Goal: Transaction & Acquisition: Purchase product/service

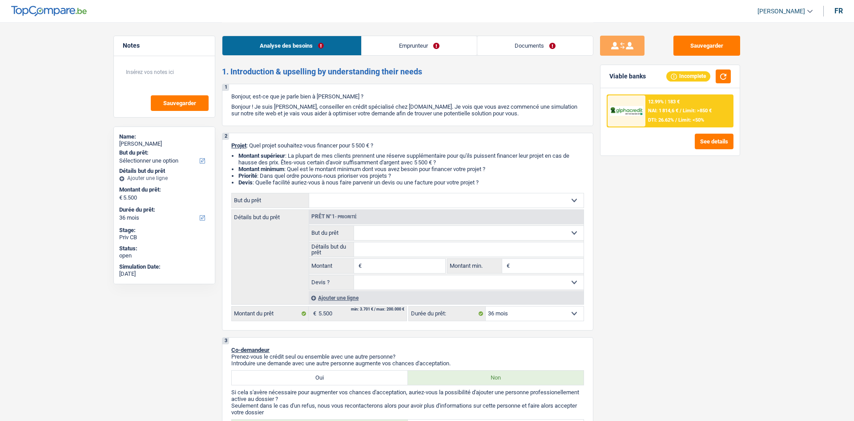
select select "36"
select select "worker"
select select "netSalary"
select select "familyAllowances"
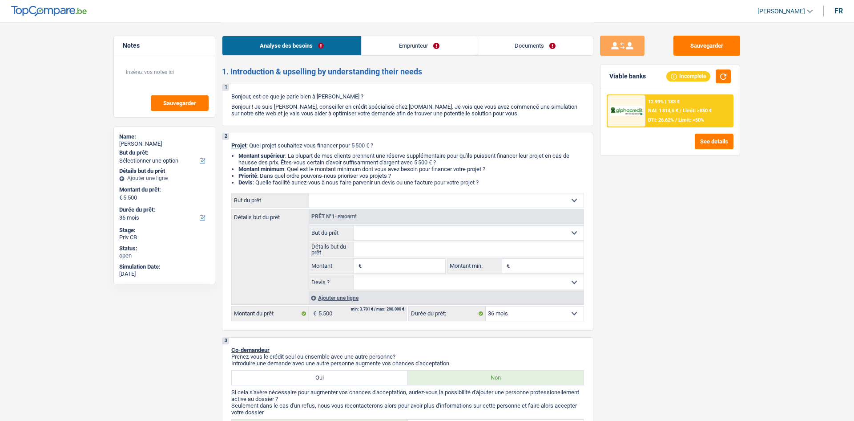
select select "alimony"
select select "rents"
select select "36"
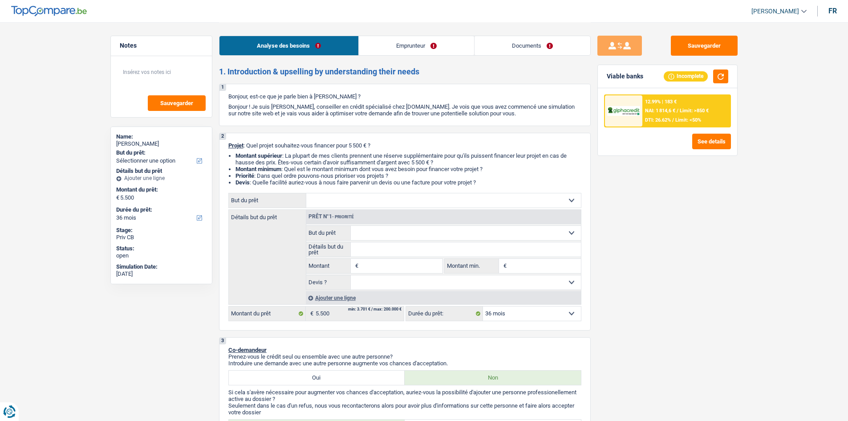
click at [657, 236] on div "Sauvegarder Viable banks Incomplete 12.99% | 183 € NAI: 1 814,6 € / Limit: >850…" at bounding box center [668, 221] width 154 height 371
click at [508, 44] on link "Documents" at bounding box center [532, 45] width 116 height 19
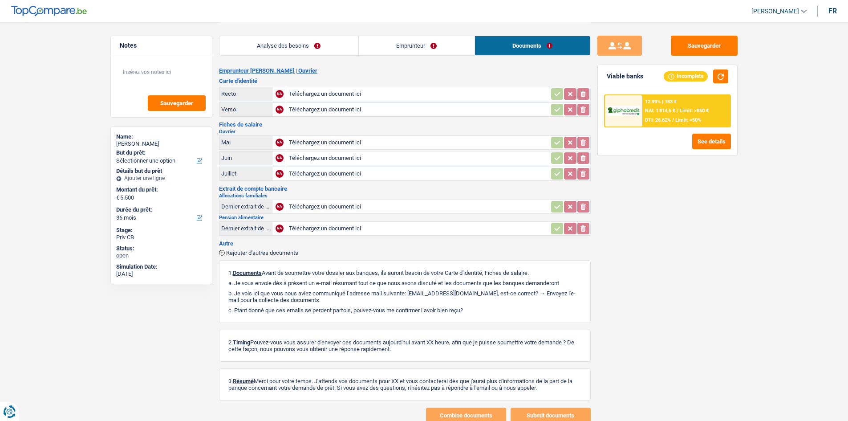
click at [431, 46] on link "Emprunteur" at bounding box center [417, 45] width 116 height 19
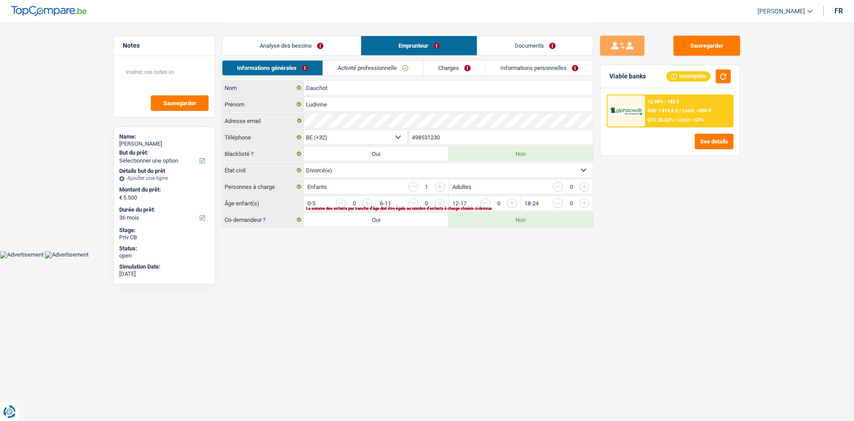
click at [375, 70] on link "Activité professionnelle" at bounding box center [373, 68] width 100 height 15
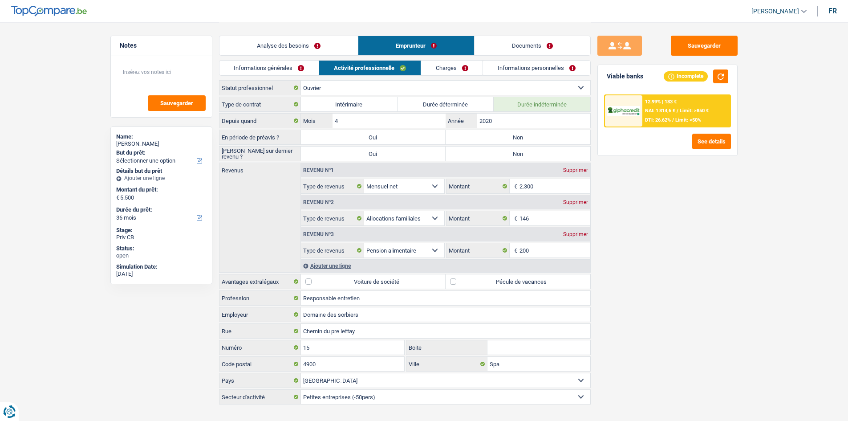
click at [309, 49] on link "Analyse des besoins" at bounding box center [288, 45] width 138 height 19
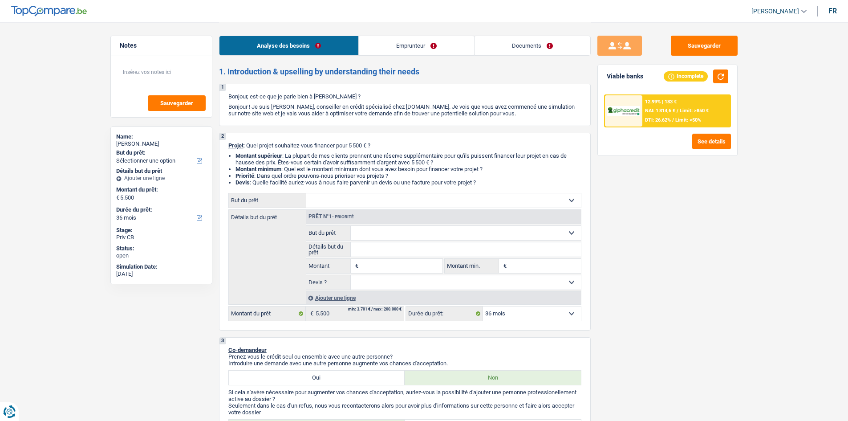
click at [731, 202] on div "Sauvegarder Viable banks Incomplete 12.99% | 183 € NAI: 1 814,6 € / Limit: >850…" at bounding box center [668, 221] width 154 height 371
click at [409, 197] on select "Confort maison: meubles, textile, peinture, électroménager, outillage non-profe…" at bounding box center [443, 200] width 275 height 14
select select "household"
click at [306, 193] on select "Confort maison: meubles, textile, peinture, électroménager, outillage non-profe…" at bounding box center [443, 200] width 275 height 14
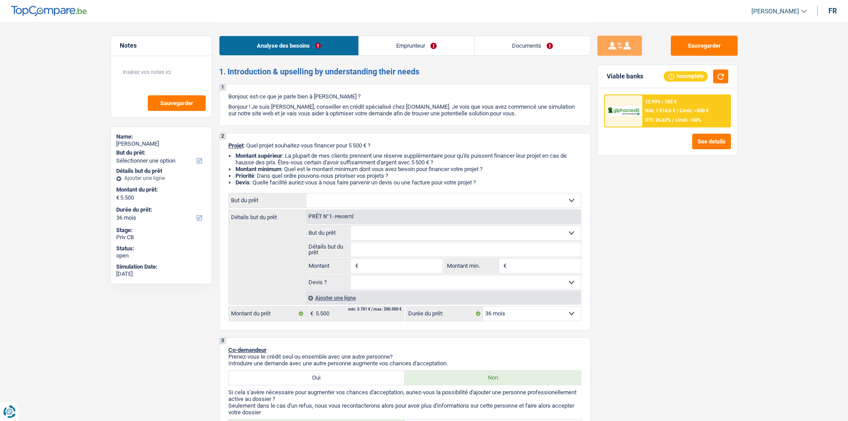
select select "household"
type input "5.500"
select select "household"
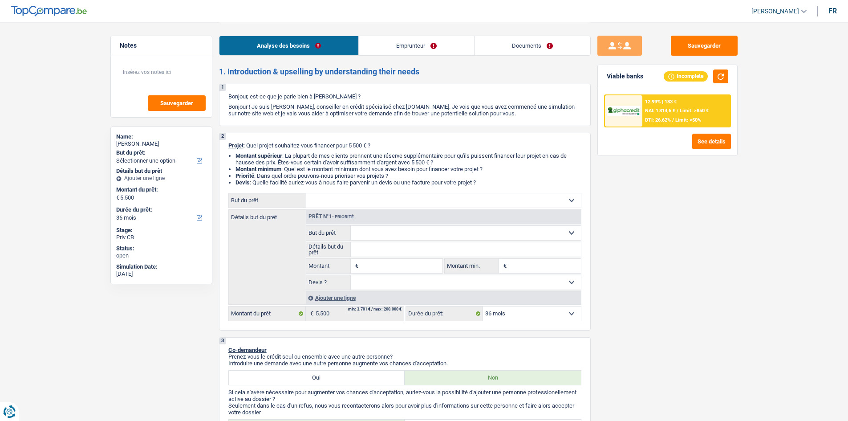
type input "5.500"
select select "household"
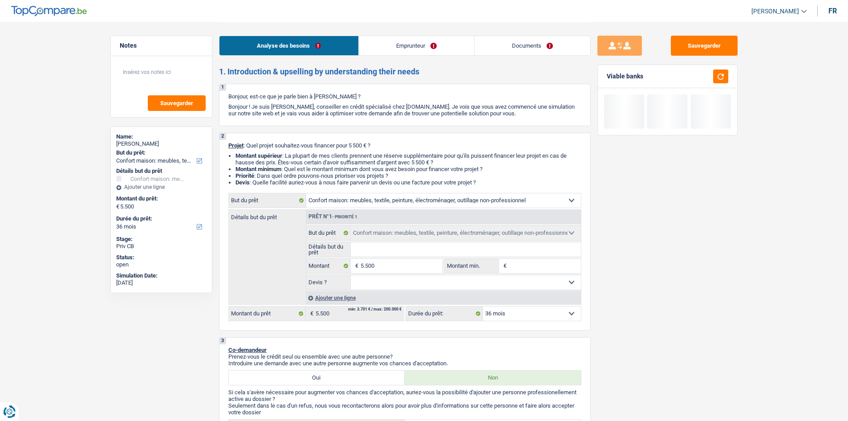
click at [666, 240] on div "Sauvegarder Viable banks" at bounding box center [668, 221] width 154 height 371
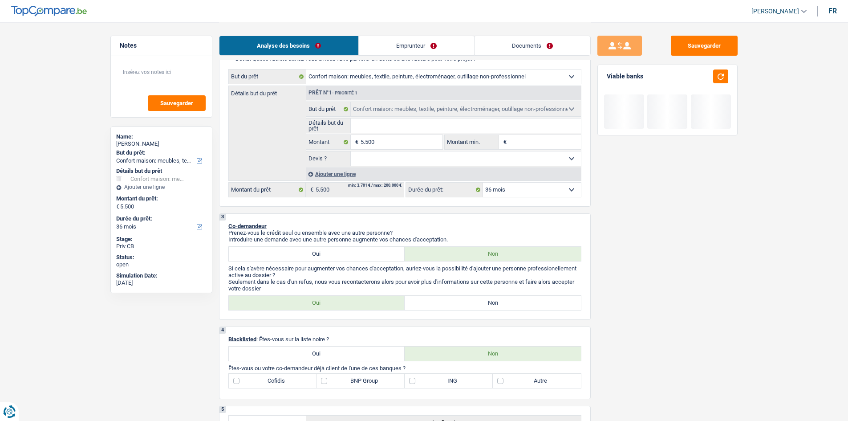
scroll to position [223, 0]
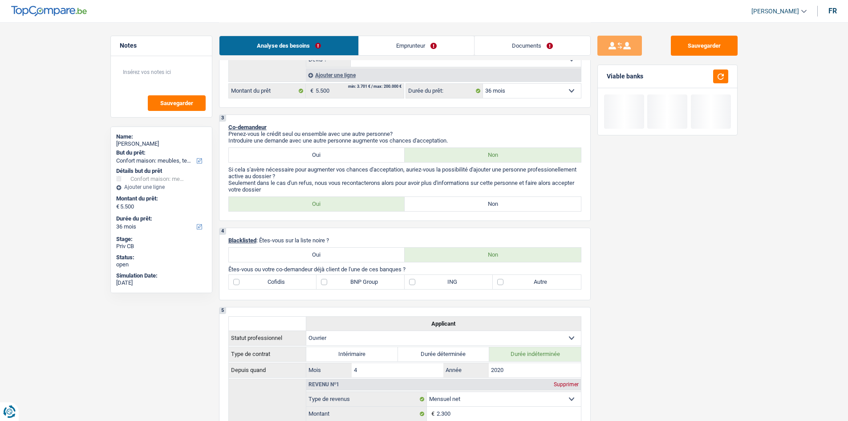
click at [502, 204] on label "Non" at bounding box center [493, 204] width 176 height 14
click at [502, 204] on input "Non" at bounding box center [493, 204] width 176 height 14
radio input "true"
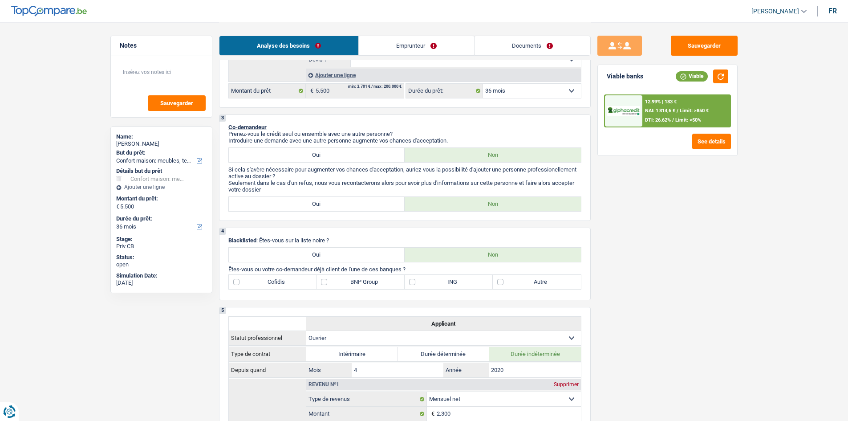
click at [667, 241] on div "Sauvegarder Viable banks Viable 12.99% | 183 € NAI: 1 814,6 € / Limit: >850 € D…" at bounding box center [668, 221] width 154 height 371
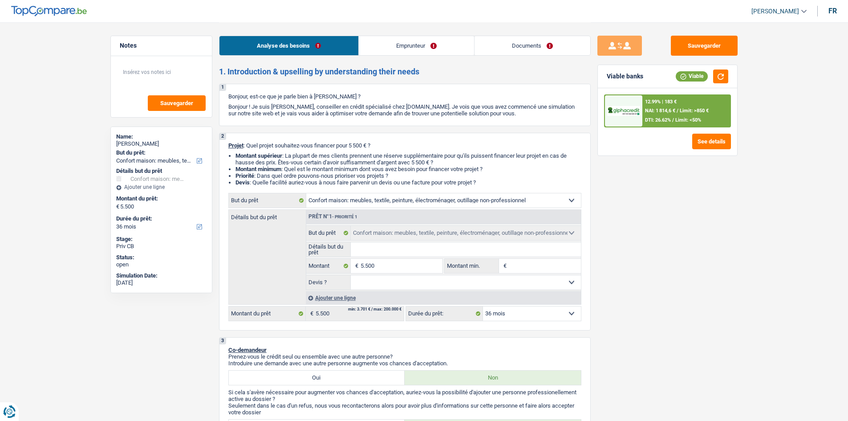
click at [659, 246] on div "Sauvegarder Viable banks Viable 12.99% | 183 € NAI: 1 814,6 € / Limit: >850 € D…" at bounding box center [668, 221] width 154 height 371
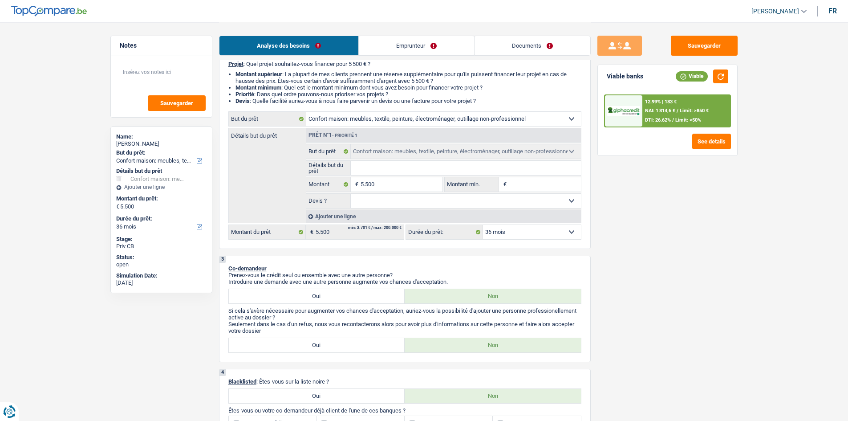
scroll to position [89, 0]
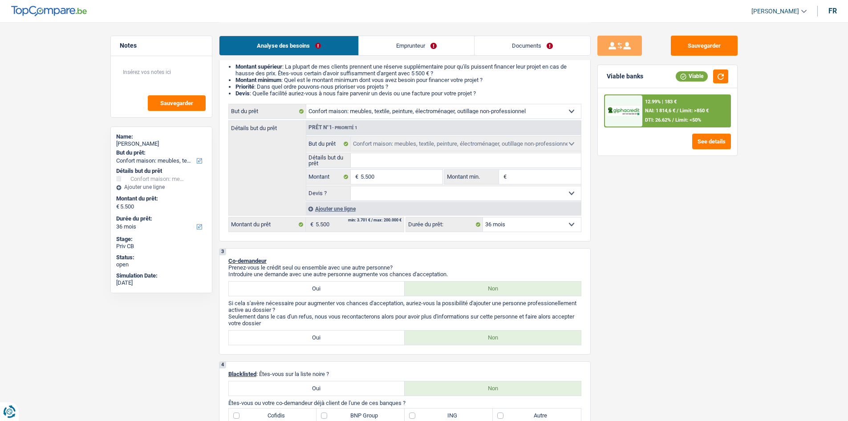
click at [656, 251] on div "Sauvegarder Viable banks Viable 12.99% | 183 € NAI: 1 814,6 € / Limit: >850 € D…" at bounding box center [668, 221] width 154 height 371
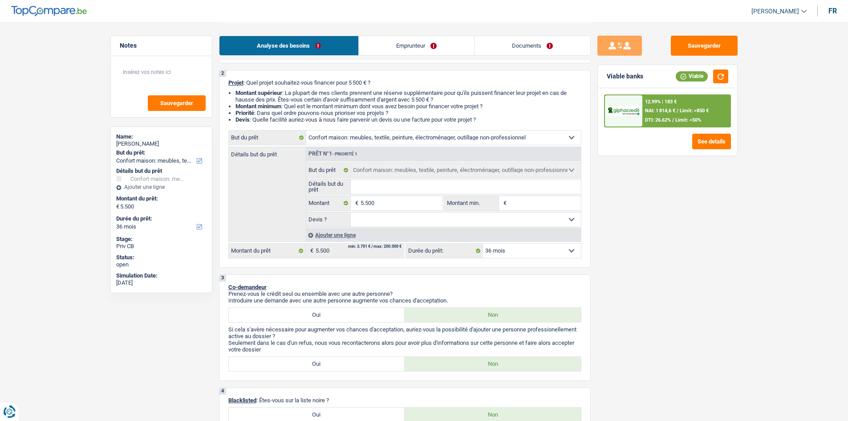
scroll to position [45, 0]
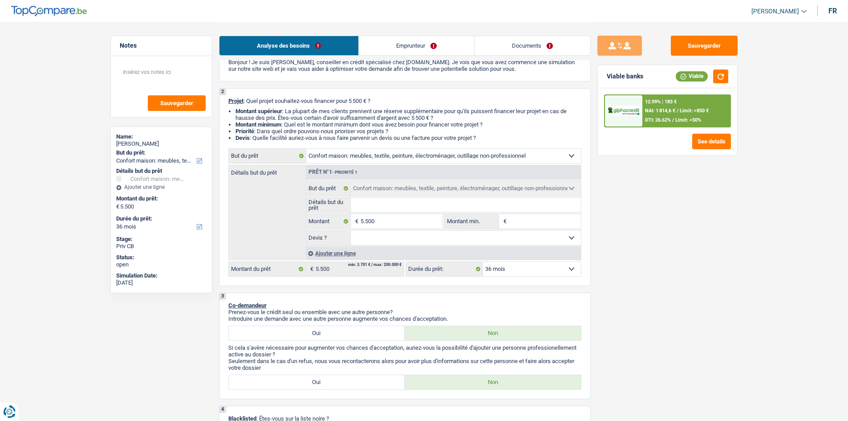
click at [658, 251] on div "Sauvegarder Viable banks Viable 12.99% | 183 € NAI: 1 814,6 € / Limit: >850 € D…" at bounding box center [668, 221] width 154 height 371
click at [404, 223] on input "5.500" at bounding box center [400, 221] width 81 height 14
click at [538, 217] on input "Montant min." at bounding box center [545, 221] width 72 height 14
paste input "5.500"
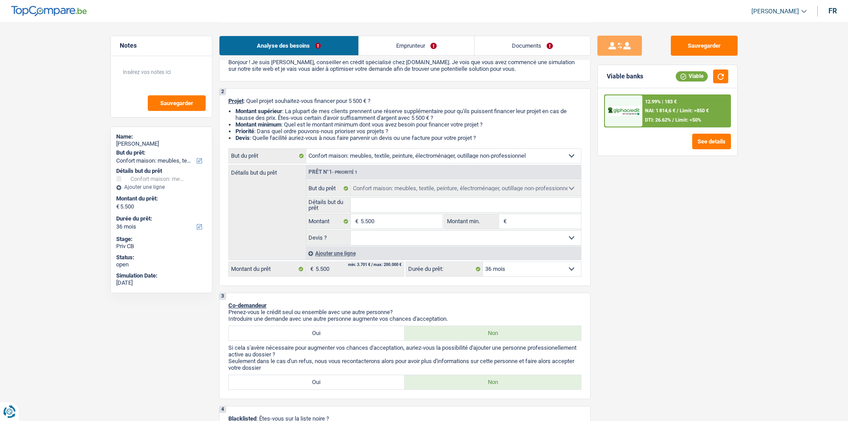
type input "5.500"
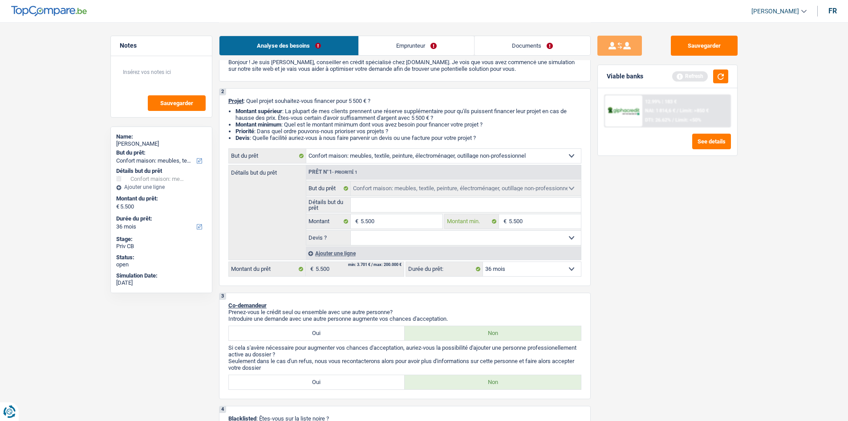
type input "5.500"
click at [654, 214] on div "Sauvegarder Viable banks Refresh 12.99% | 183 € NAI: 1 814,6 € / Limit: >850 € …" at bounding box center [668, 221] width 154 height 371
click at [723, 77] on button "button" at bounding box center [720, 76] width 15 height 14
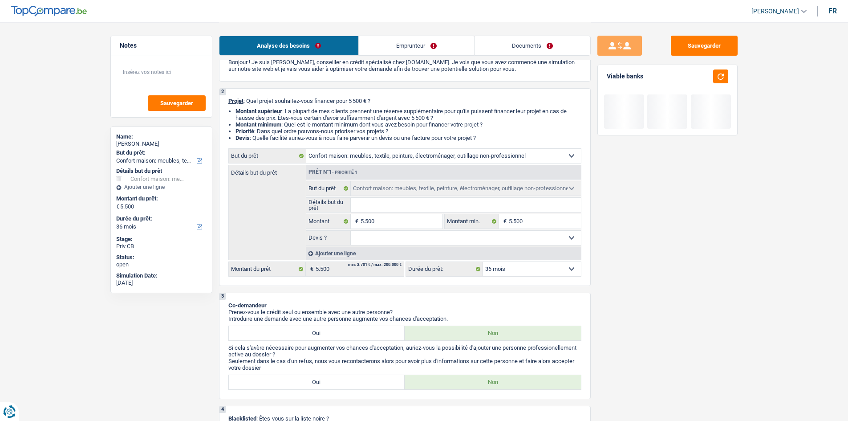
click at [427, 240] on select "Oui Non Non répondu Sélectionner une option" at bounding box center [466, 238] width 230 height 14
select select "false"
click at [351, 231] on select "Oui Non Non répondu Sélectionner une option" at bounding box center [466, 238] width 230 height 14
select select "false"
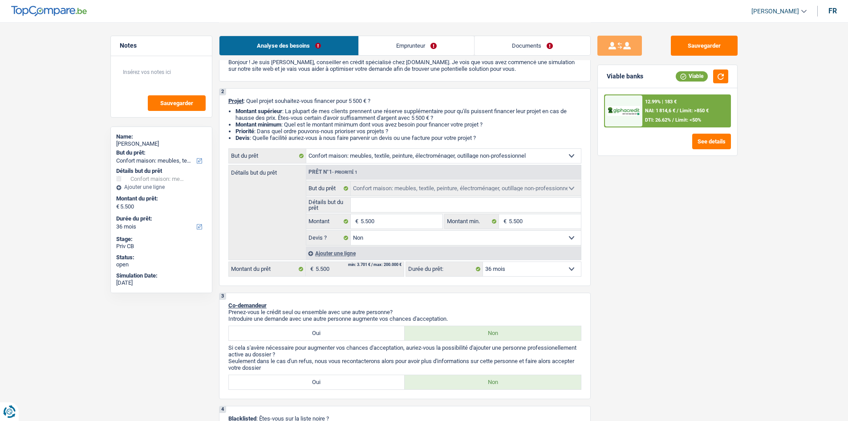
click at [450, 204] on input "Détails but du prêt" at bounding box center [466, 205] width 230 height 14
click at [416, 151] on select "Confort maison: meubles, textile, peinture, électroménager, outillage non-profe…" at bounding box center [443, 156] width 275 height 14
select select "study"
click at [306, 149] on select "Confort maison: meubles, textile, peinture, électroménager, outillage non-profe…" at bounding box center [443, 156] width 275 height 14
select select "study"
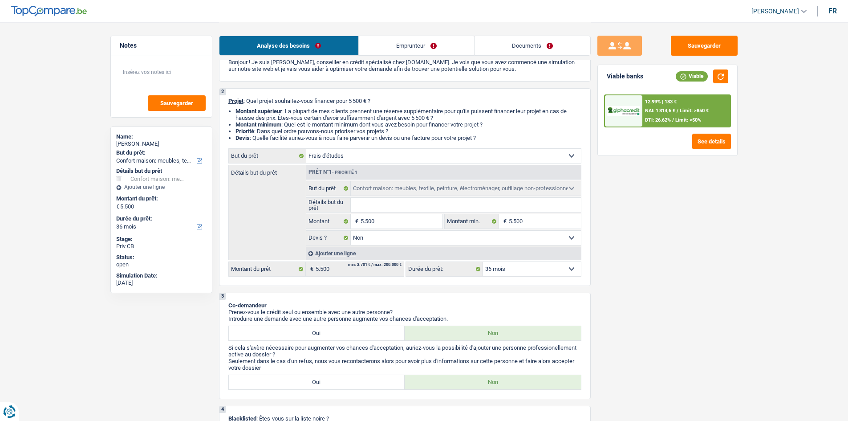
select select "study"
select select
select select "study"
select select
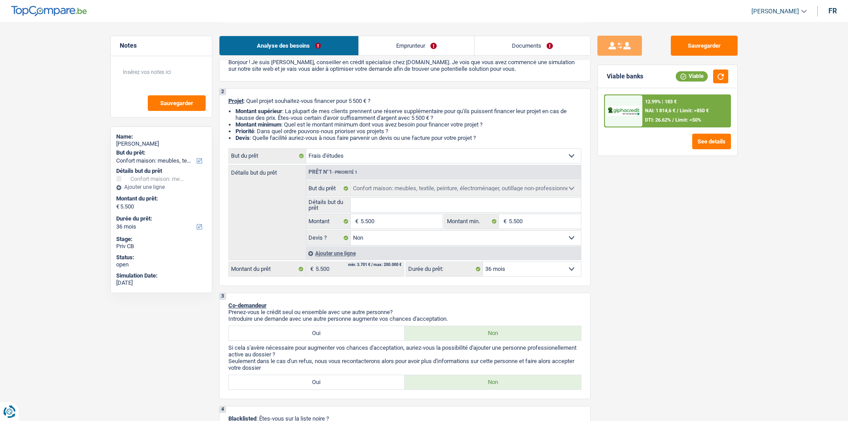
select select "study"
select select "household"
select select "false"
select select "household"
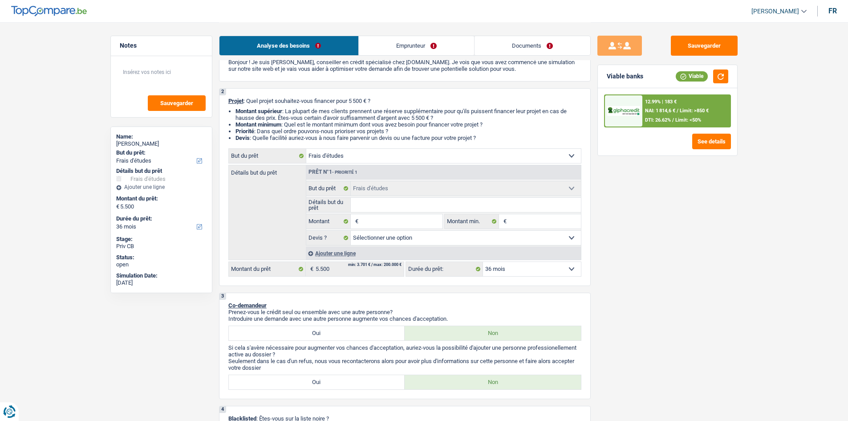
select select "false"
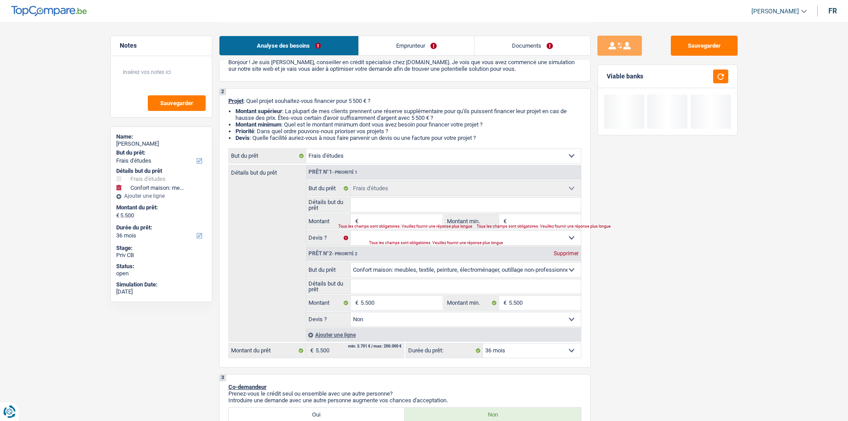
click at [433, 269] on select "Confort maison: meubles, textile, peinture, électroménager, outillage non-profe…" at bounding box center [466, 270] width 230 height 14
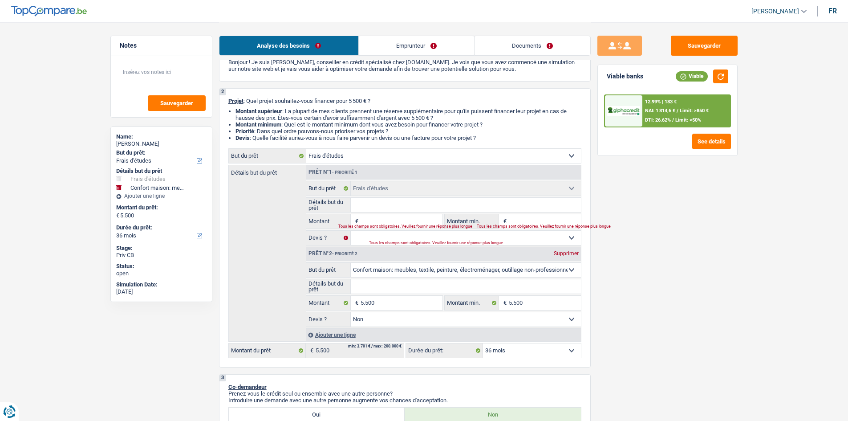
select select "study"
click at [351, 263] on select "Confort maison: meubles, textile, peinture, électroménager, outillage non-profe…" at bounding box center [466, 270] width 230 height 14
select select "study"
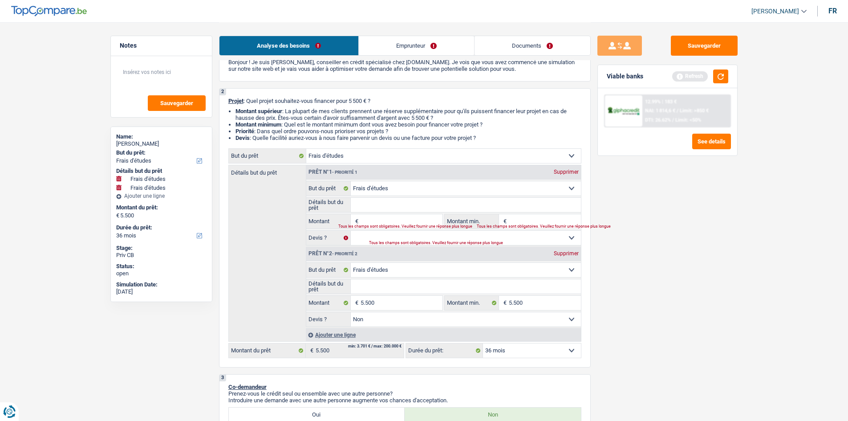
click at [573, 173] on div "Supprimer" at bounding box center [565, 171] width 29 height 5
type input "5.500"
select select "false"
type input "5.500"
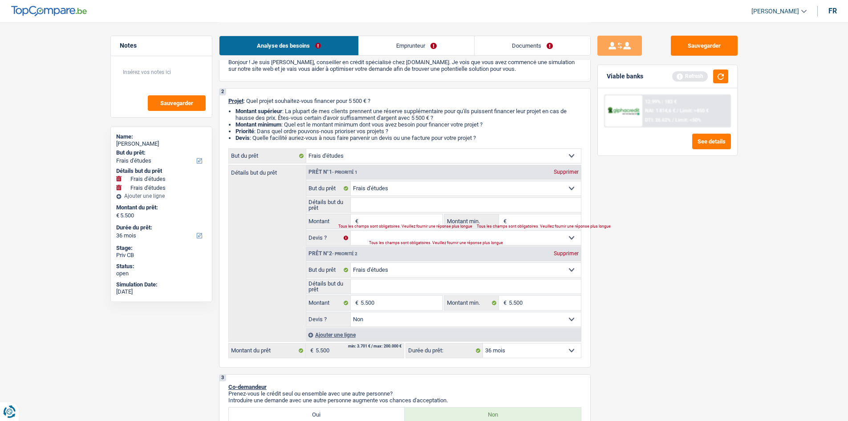
type input "5.500"
select select "false"
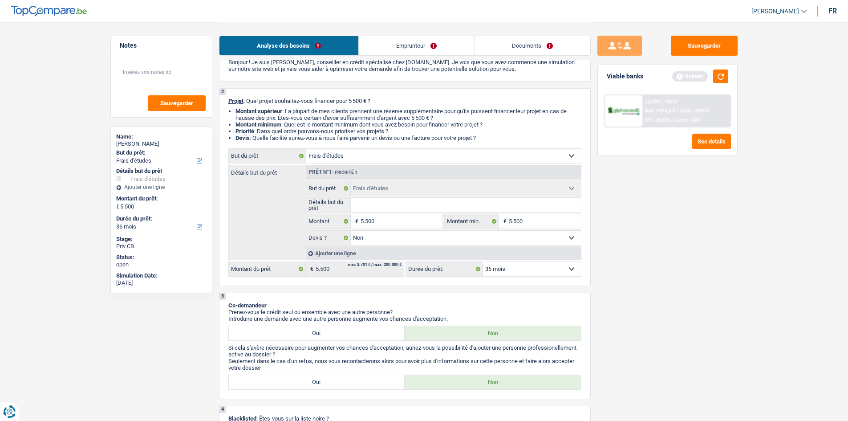
click at [403, 204] on input "Détails but du prêt" at bounding box center [466, 205] width 230 height 14
type input "F"
type input "Fo"
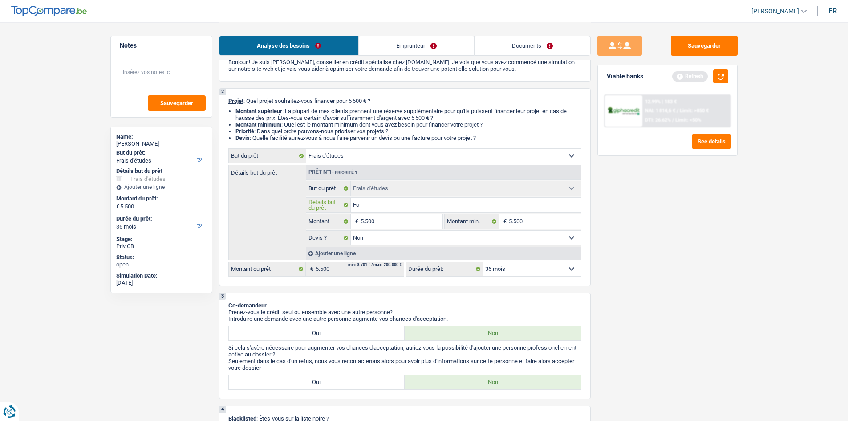
type input "For"
type input "Form"
type input "Forma"
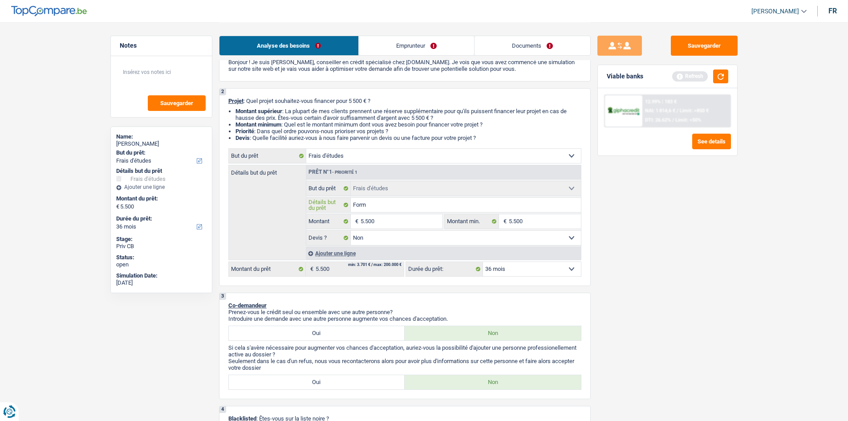
type input "Forma"
type input "Format"
type input "Formati"
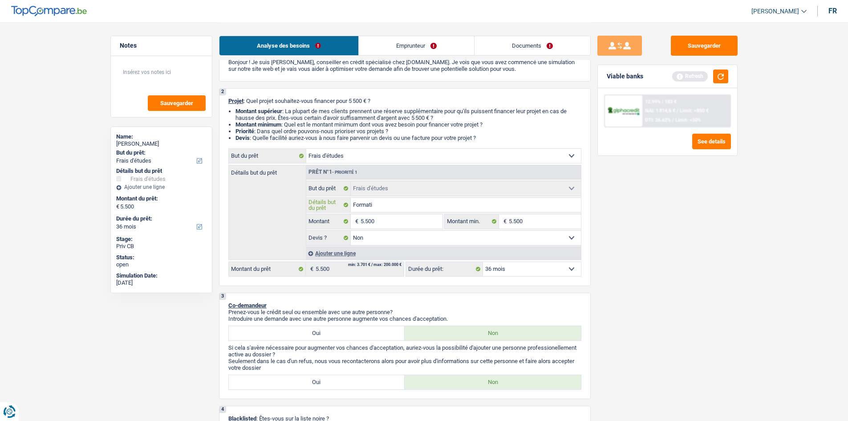
type input "Formatio"
type input "Formation"
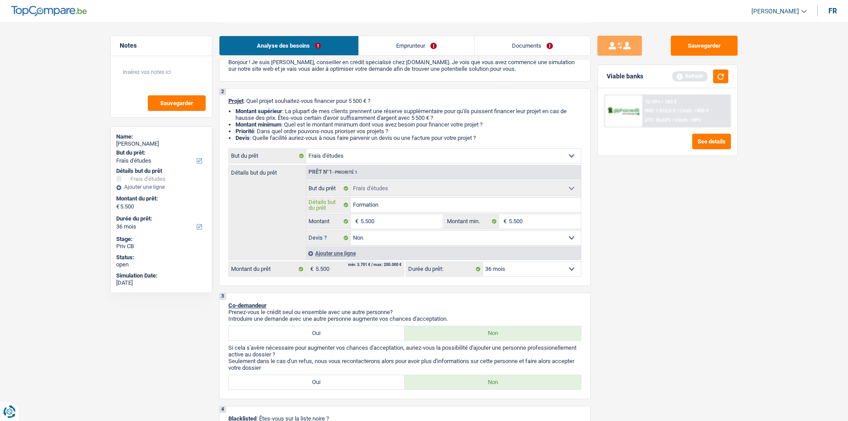
type input "Formation"
type input "Formation d"
type input "Formation d'"
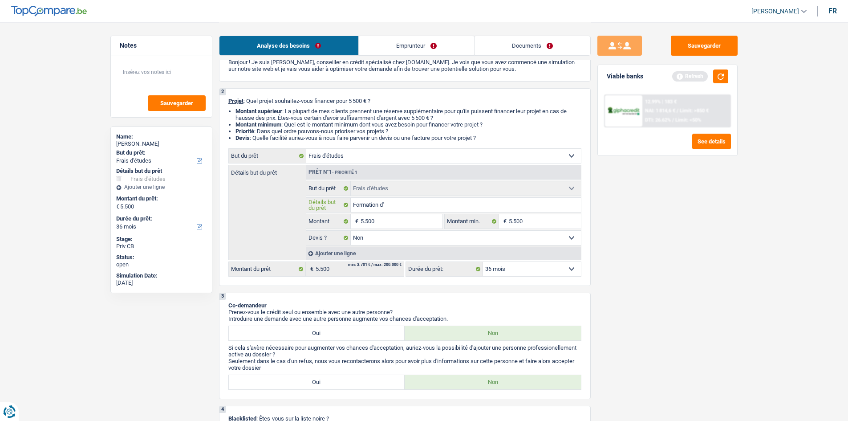
type input "Formation d'e"
type input "Formation d'es"
type input "Formation d'est"
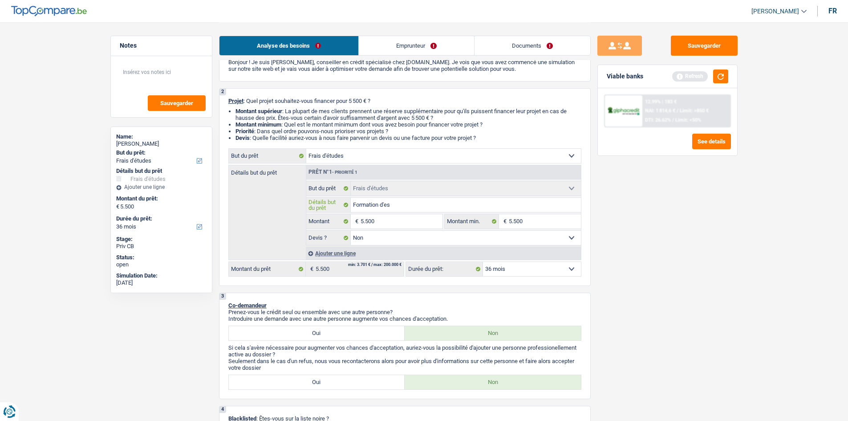
type input "Formation d'est"
type input "Formation d'esth"
type input "Formation d'esthé"
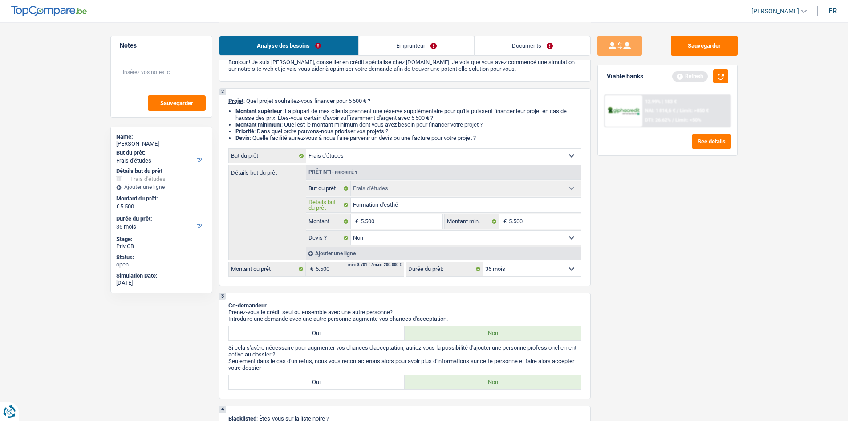
type input "Formation d'esthét"
type input "Formation d'esthéti"
type input "Formation d'esthétie"
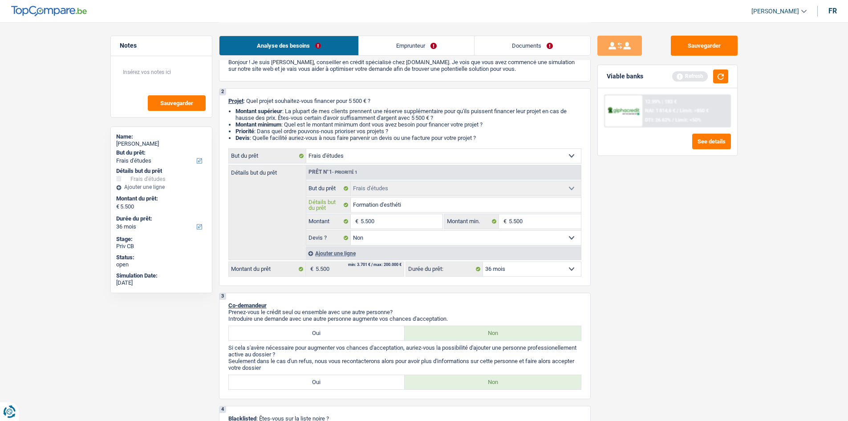
type input "Formation d'esthétie"
type input "Formation d'esthétien"
type input "Formation d'esthétienn"
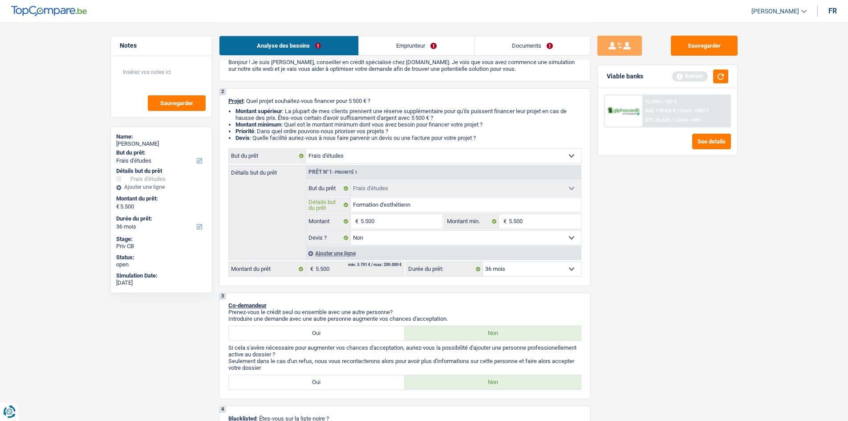
type input "Formation d'esthétienne"
click at [405, 206] on input "Formation d'esthétienne" at bounding box center [466, 205] width 230 height 14
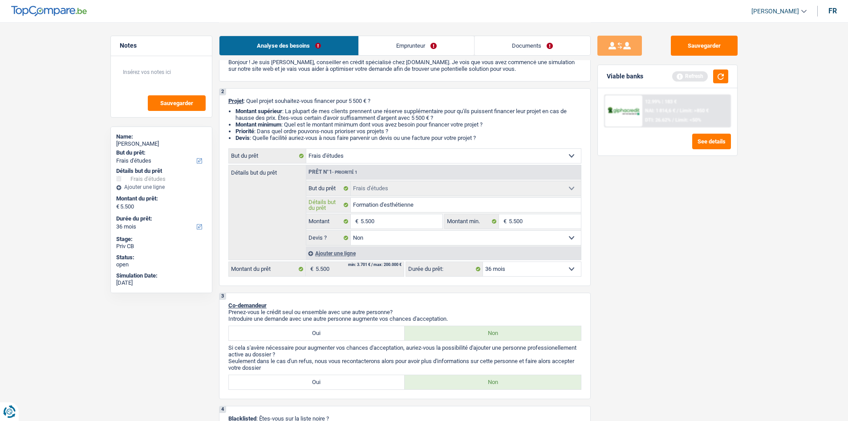
click at [405, 206] on input "Formation d'esthétienne" at bounding box center [466, 205] width 230 height 14
click at [406, 206] on input "Formation d'esthétienne" at bounding box center [466, 205] width 230 height 14
paste input "’esthétic"
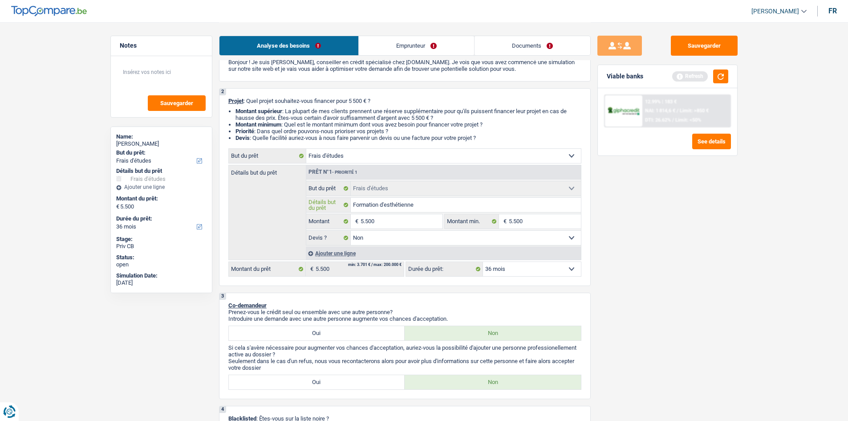
type input "Formation d’esthéticienne"
click at [698, 246] on div "Sauvegarder Viable banks Refresh 12.99% | 183 € NAI: 1 814,6 € / Limit: >850 € …" at bounding box center [668, 221] width 154 height 371
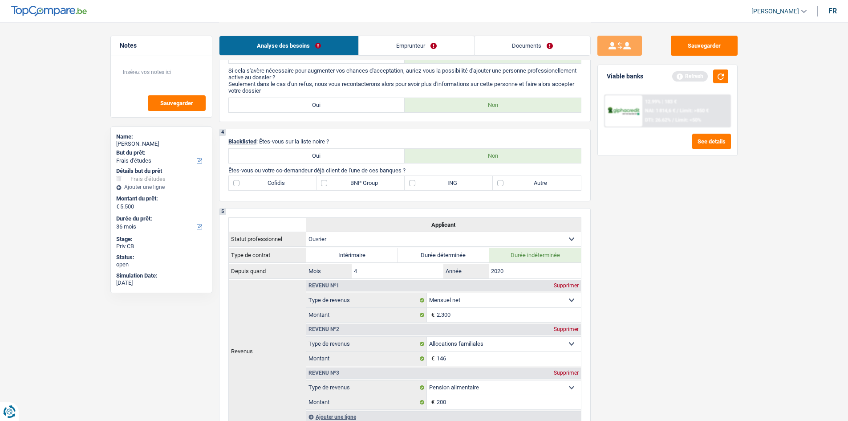
scroll to position [356, 0]
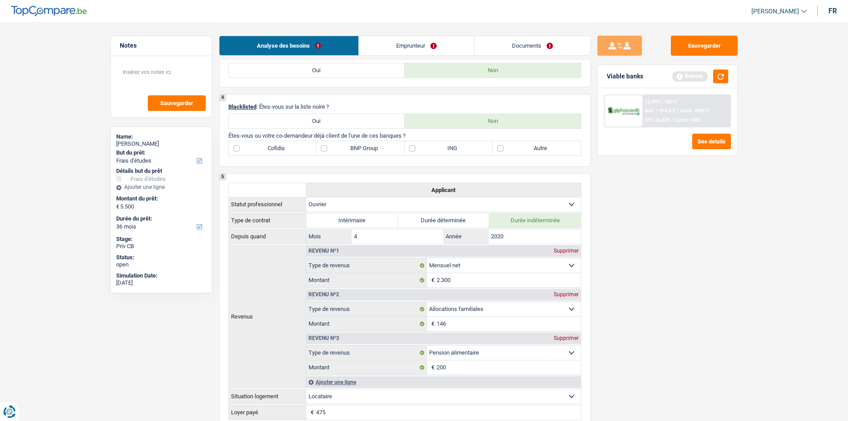
click at [652, 231] on div "Sauvegarder Viable banks Refresh 12.99% | 183 € NAI: 1 814,6 € / Limit: >850 € …" at bounding box center [668, 221] width 154 height 371
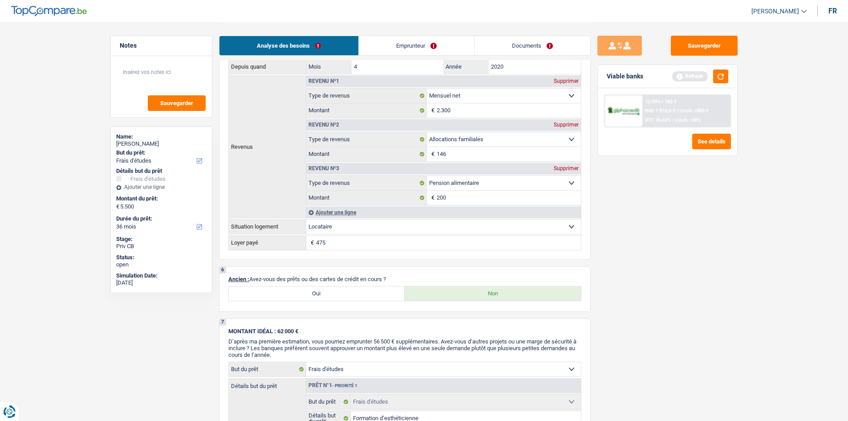
scroll to position [401, 0]
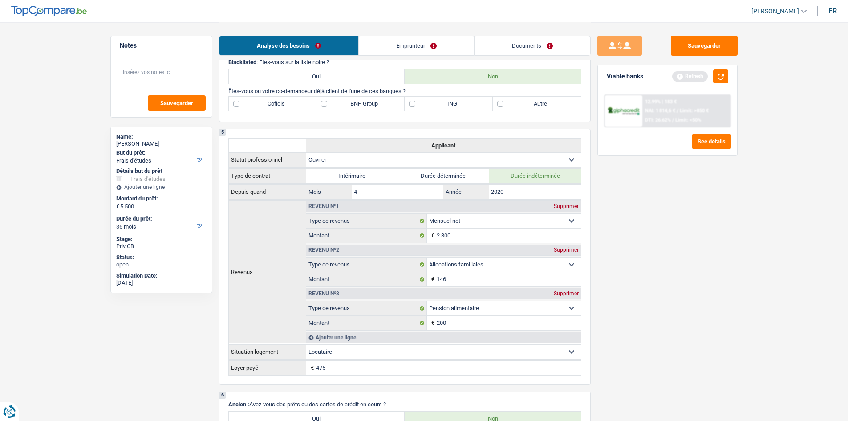
click at [658, 233] on div "Sauvegarder Viable banks Refresh 12.99% | 183 € NAI: 1 814,6 € / Limit: >850 € …" at bounding box center [668, 221] width 154 height 371
click at [552, 107] on label "Autre" at bounding box center [537, 104] width 88 height 14
click at [552, 107] on input "Autre" at bounding box center [537, 104] width 88 height 14
checkbox input "true"
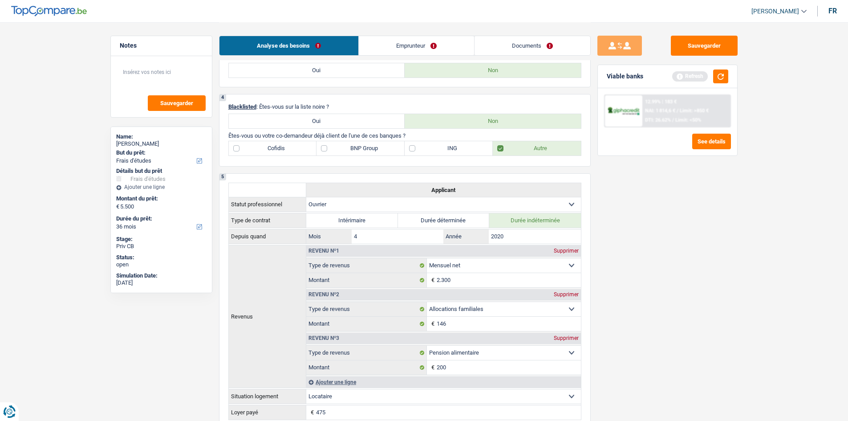
click at [363, 150] on label "BNP Group" at bounding box center [360, 148] width 88 height 14
click at [363, 150] on input "BNP Group" at bounding box center [360, 148] width 88 height 14
checkbox input "true"
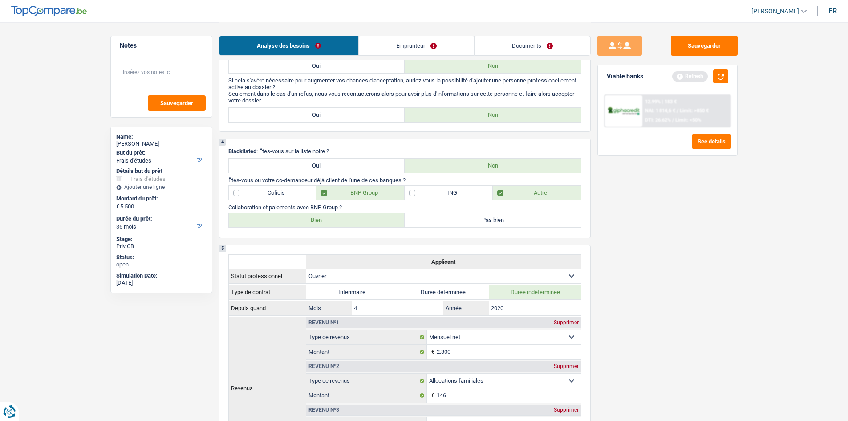
click at [372, 227] on label "Bien" at bounding box center [317, 220] width 176 height 14
click at [372, 227] on input "Bien" at bounding box center [317, 220] width 176 height 14
radio input "true"
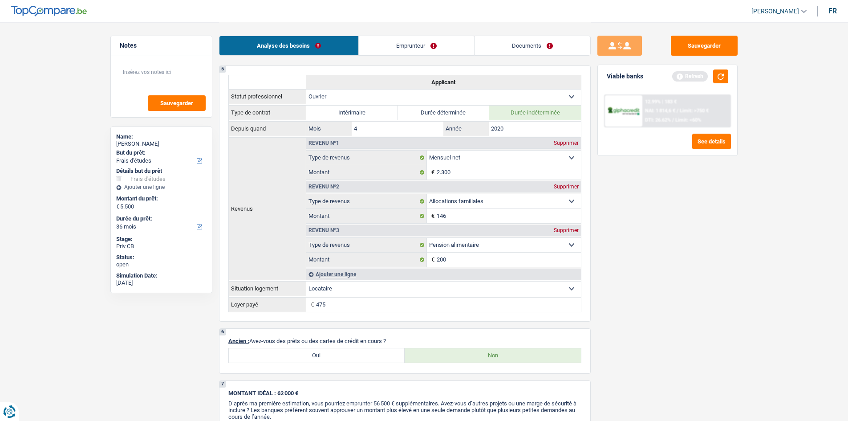
scroll to position [534, 0]
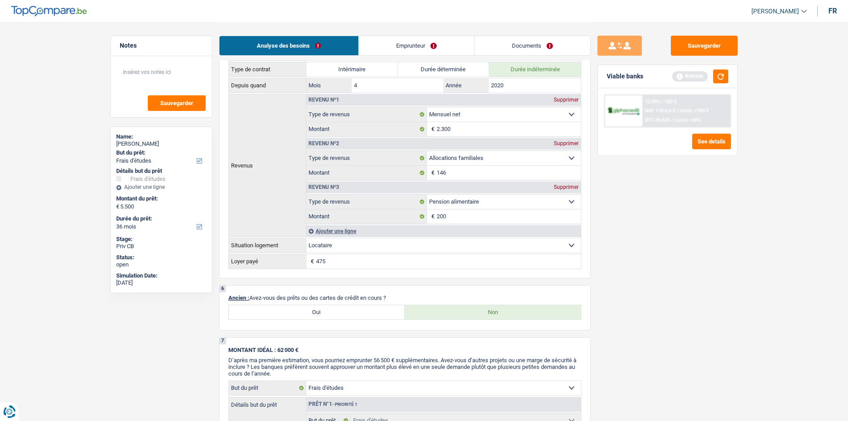
click at [359, 311] on label "Oui" at bounding box center [317, 312] width 176 height 14
click at [359, 311] on input "Oui" at bounding box center [317, 312] width 176 height 14
radio input "true"
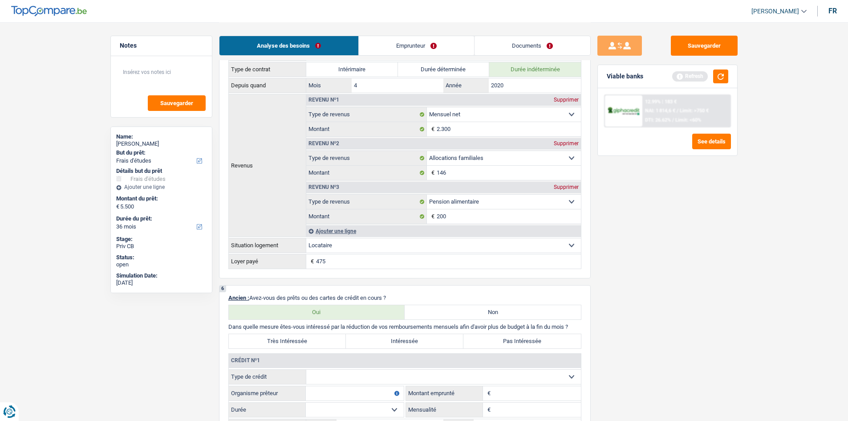
scroll to position [757, 0]
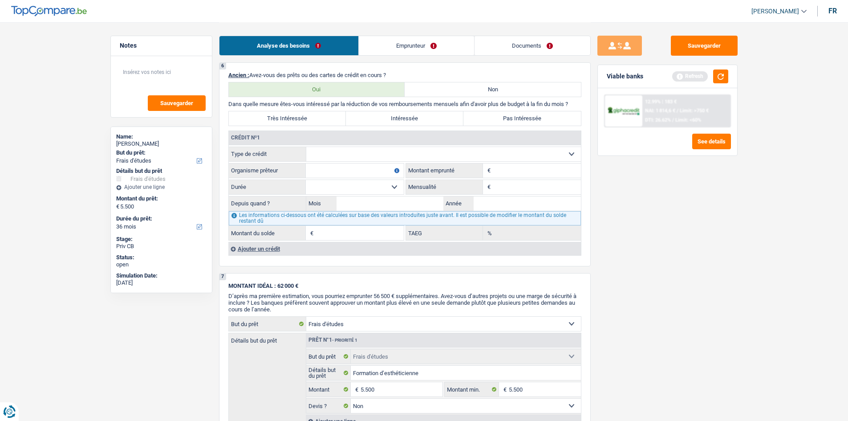
click at [522, 172] on input "Montant" at bounding box center [537, 170] width 88 height 14
type input "23.000"
click at [395, 200] on input "Mois" at bounding box center [389, 203] width 107 height 14
type input "7"
click at [507, 204] on input "Année" at bounding box center [527, 203] width 107 height 14
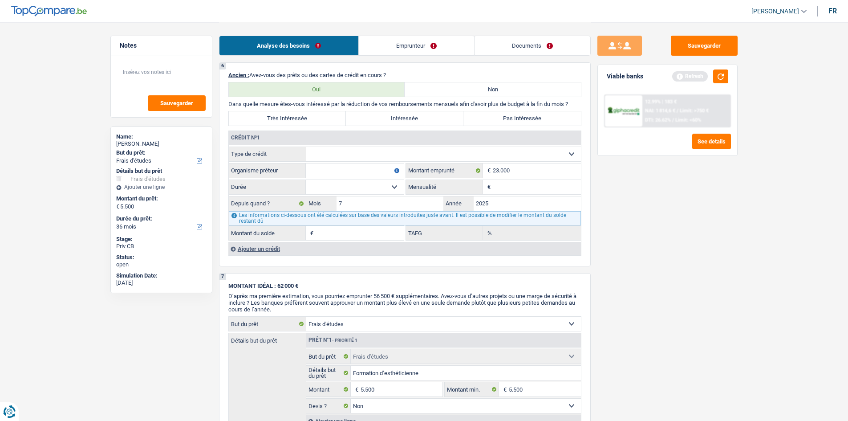
type input "2025"
click at [502, 184] on input "Mensualité" at bounding box center [537, 187] width 88 height 14
type input "280"
click at [388, 188] on select "12 mois 18 mois 24 mois 30 mois 36 mois 42 mois 48 mois 60 mois 72 mois 84 mois…" at bounding box center [355, 187] width 98 height 14
select select "96"
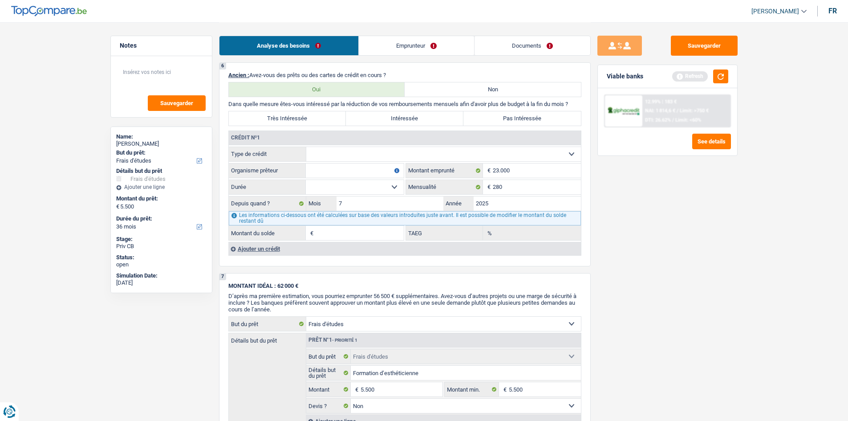
click at [306, 180] on select "12 mois 18 mois 24 mois 30 mois 36 mois 42 mois 48 mois 60 mois 72 mois 84 mois…" at bounding box center [355, 187] width 98 height 14
click at [367, 172] on input "Organisme prêteur" at bounding box center [355, 170] width 98 height 14
type input "Fortis"
click at [409, 155] on select "Carte ou ouverture de crédit Prêt hypothécaire Vente à tempérament Prêt à tempé…" at bounding box center [443, 154] width 275 height 14
select select "carLoan"
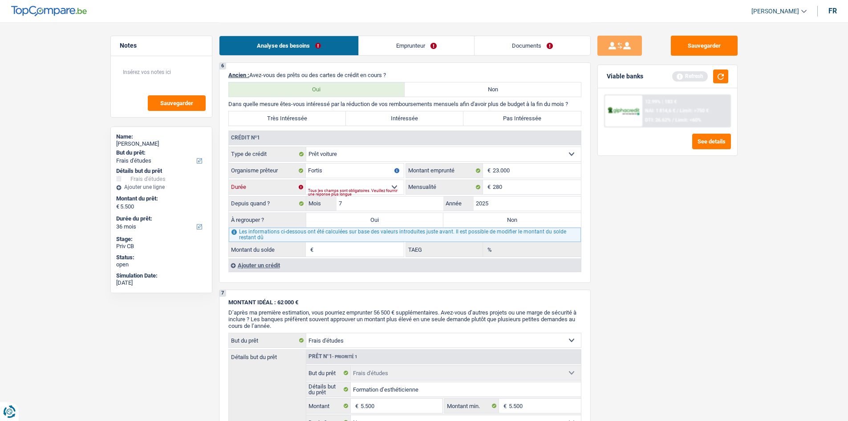
click at [376, 183] on select "12 mois 18 mois 24 mois 30 mois 36 mois 42 mois 48 mois 60 mois 72 mois 84 mois…" at bounding box center [355, 187] width 98 height 14
select select "96"
click at [306, 180] on select "12 mois 18 mois 24 mois 30 mois 36 mois 42 mois 48 mois 60 mois 72 mois 84 mois…" at bounding box center [355, 187] width 98 height 14
type input "22.592"
type input "4,04"
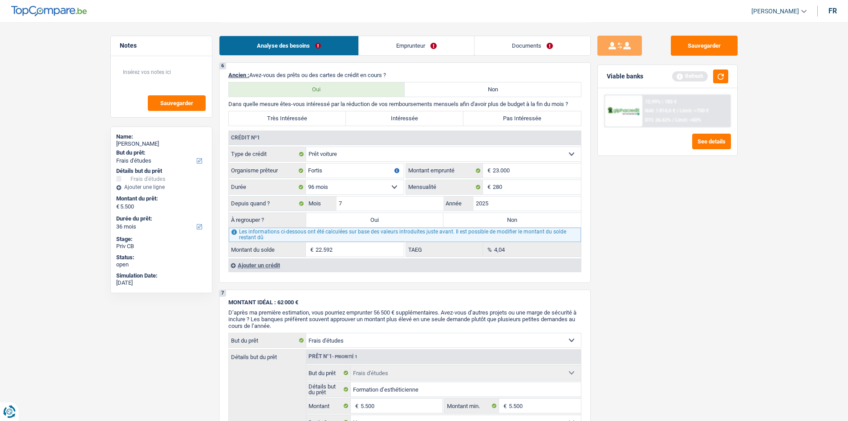
click at [463, 218] on label "Non" at bounding box center [512, 220] width 138 height 14
click at [463, 218] on input "Non" at bounding box center [512, 220] width 138 height 14
radio input "true"
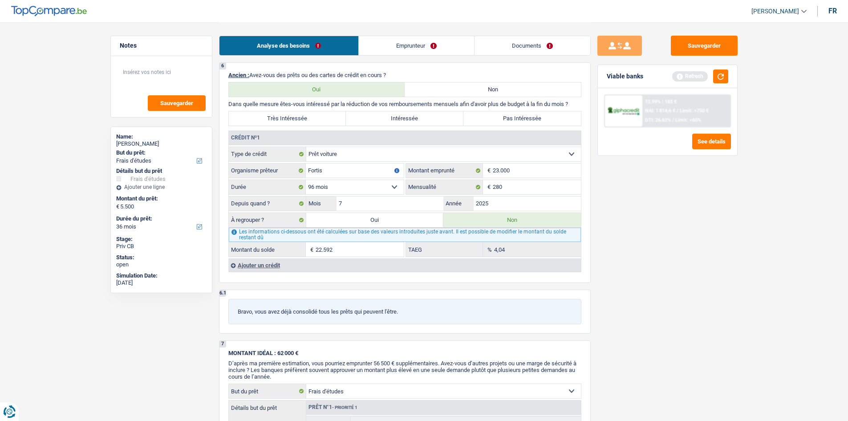
click at [711, 223] on div "Sauvegarder Viable banks Refresh 12.99% | 183 € NAI: 1 814,6 € / Limit: >750 € …" at bounding box center [668, 221] width 154 height 371
click at [535, 118] on label "Pas Intéressée" at bounding box center [521, 118] width 117 height 14
click at [535, 118] on input "Pas Intéressée" at bounding box center [521, 118] width 117 height 14
radio input "true"
click at [656, 213] on div "Sauvegarder Viable banks Refresh 12.99% | 183 € NAI: 1 814,6 € / Limit: >750 € …" at bounding box center [668, 221] width 154 height 371
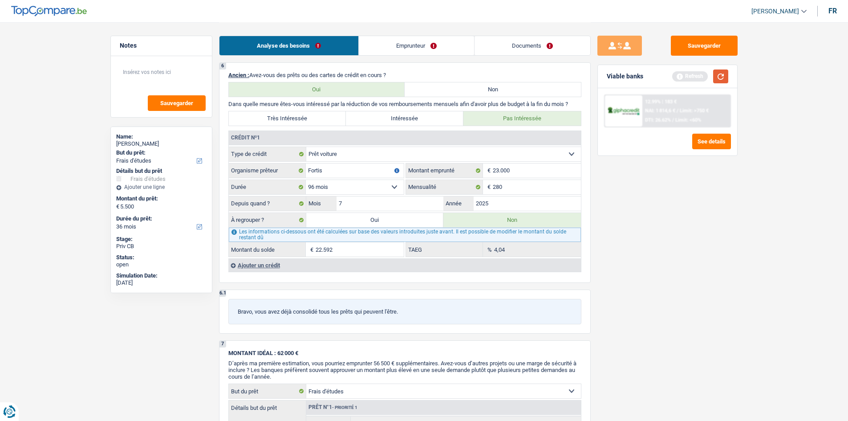
click at [722, 69] on button "button" at bounding box center [720, 76] width 15 height 14
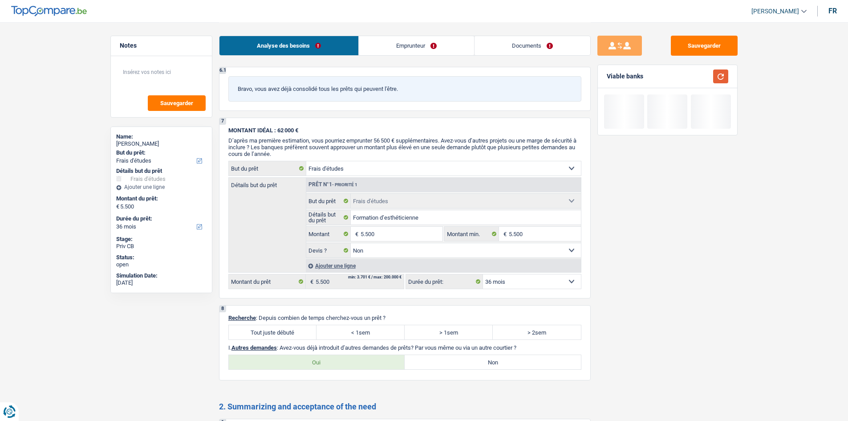
scroll to position [1152, 0]
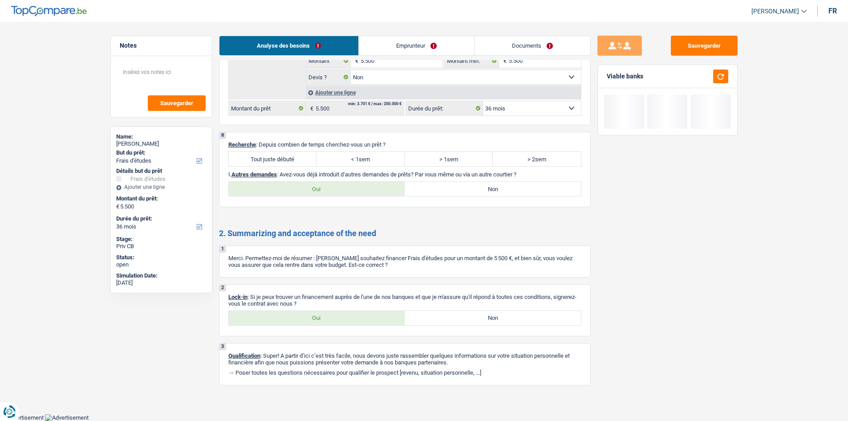
click at [290, 160] on label "Tout juste débuté" at bounding box center [273, 159] width 88 height 14
click at [290, 160] on input "Tout juste débuté" at bounding box center [273, 159] width 88 height 14
radio input "true"
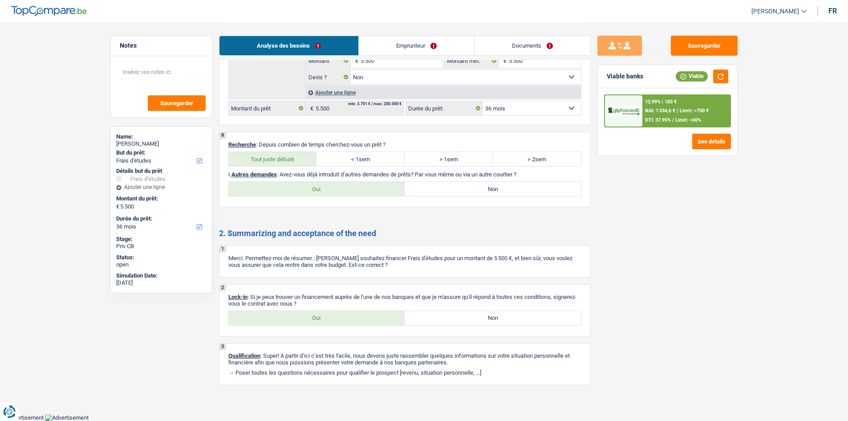
click at [469, 186] on label "Non" at bounding box center [493, 189] width 176 height 14
click at [469, 186] on input "Non" at bounding box center [493, 189] width 176 height 14
radio input "true"
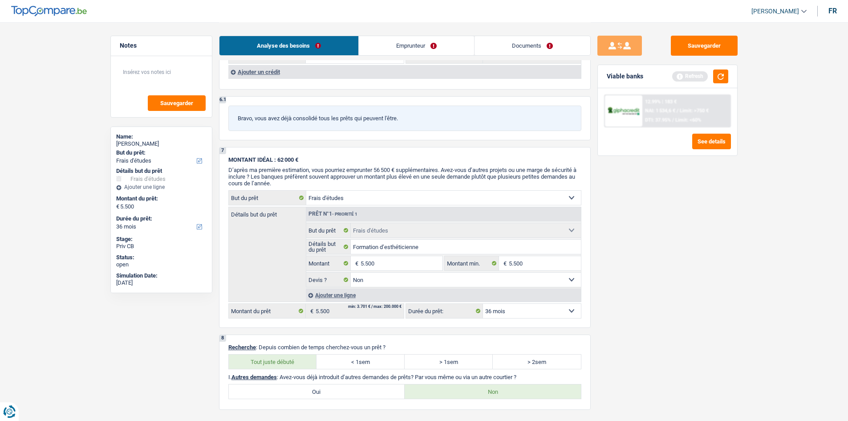
scroll to position [0, 0]
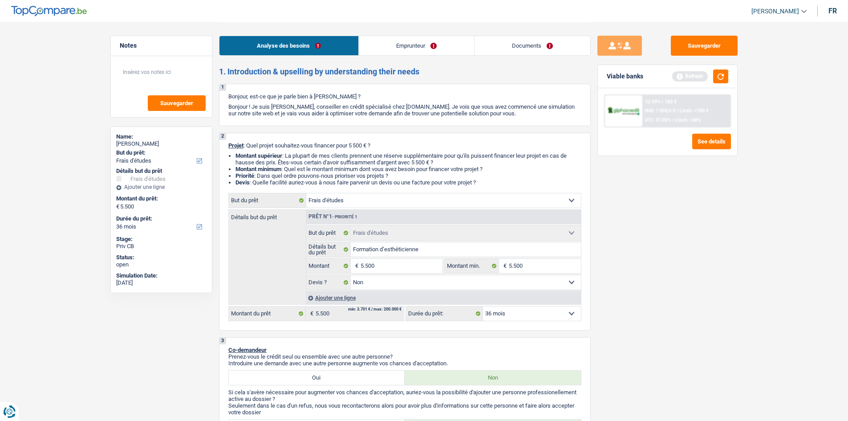
click at [417, 44] on link "Emprunteur" at bounding box center [416, 45] width 115 height 19
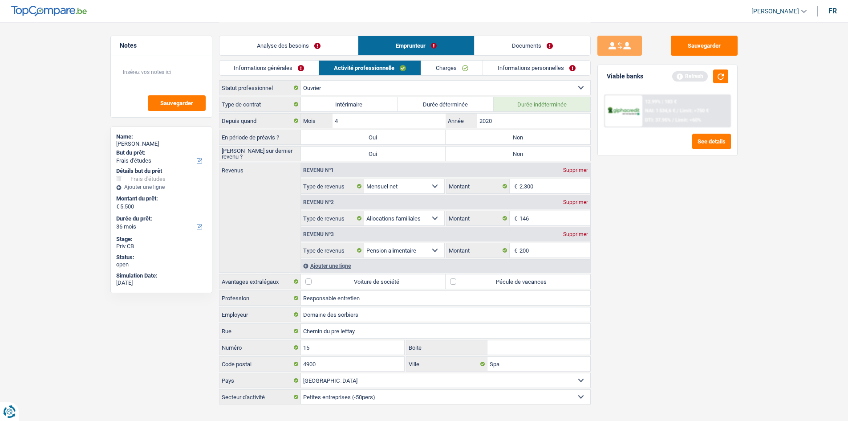
click at [282, 65] on link "Informations générales" at bounding box center [269, 68] width 100 height 15
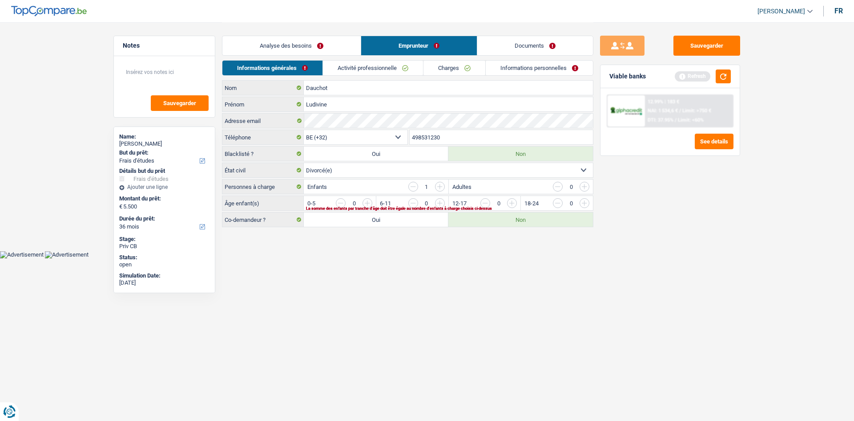
click at [655, 204] on div "Sauvegarder Viable banks Refresh 12.99% | 183 € NAI: 1 534,6 € / Limit: >750 € …" at bounding box center [671, 221] width 154 height 371
click at [340, 43] on link "Analyse des besoins" at bounding box center [292, 45] width 138 height 19
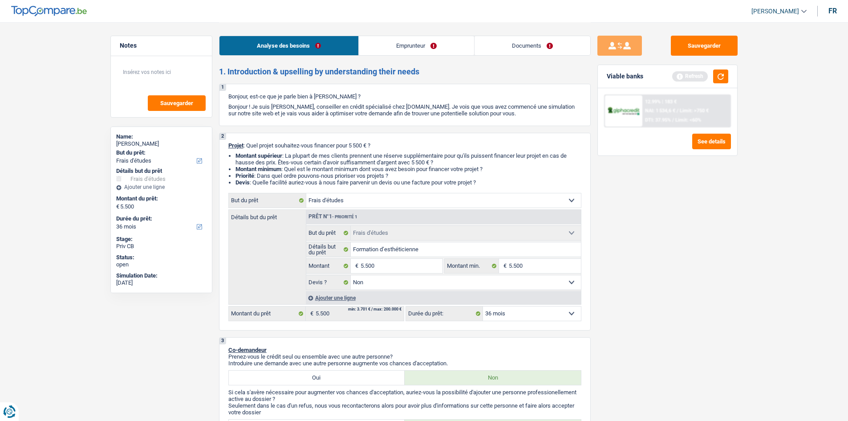
click at [397, 48] on link "Emprunteur" at bounding box center [416, 45] width 115 height 19
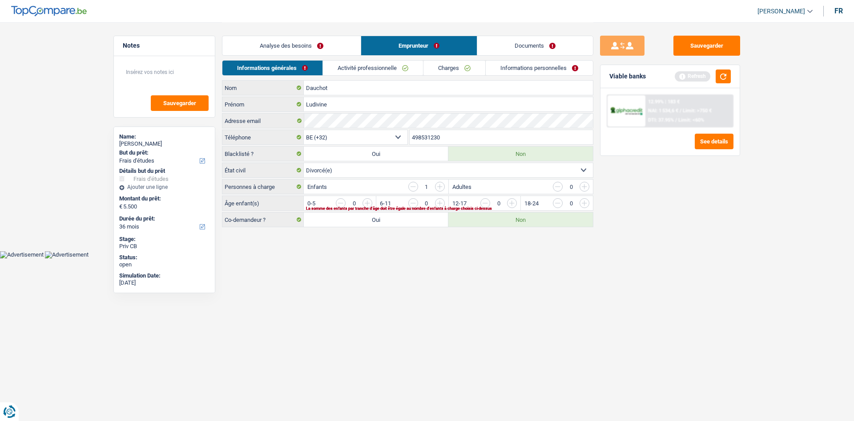
click at [710, 253] on div "Sauvegarder Viable banks Refresh 12.99% | 183 € NAI: 1 534,6 € / Limit: >750 € …" at bounding box center [671, 221] width 154 height 371
click at [615, 223] on div "Sauvegarder Viable banks Refresh 12.99% | 183 € NAI: 1 534,6 € / Limit: >750 € …" at bounding box center [671, 221] width 154 height 371
click at [679, 198] on div "Sauvegarder Viable banks Refresh 12.99% | 183 € NAI: 1 534,6 € / Limit: >750 € …" at bounding box center [671, 221] width 154 height 371
click at [726, 75] on button "button" at bounding box center [723, 76] width 15 height 14
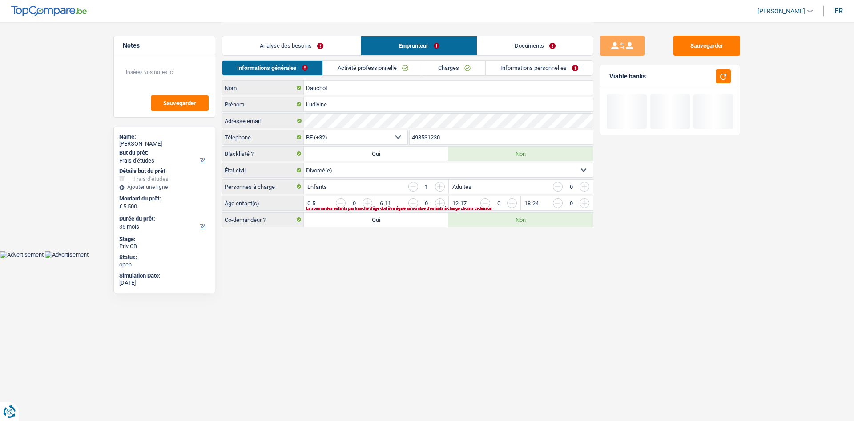
click at [672, 174] on div "Sauvegarder Viable banks" at bounding box center [671, 221] width 154 height 371
click at [158, 74] on textarea at bounding box center [164, 75] width 89 height 27
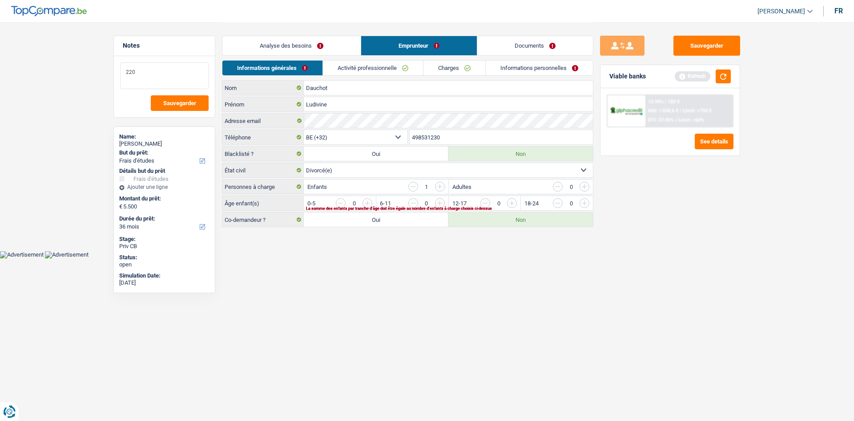
type textarea "220"
click at [588, 202] on input "button" at bounding box center [765, 205] width 371 height 14
click at [186, 69] on textarea "220" at bounding box center [164, 75] width 89 height 27
click at [354, 68] on link "Activité professionnelle" at bounding box center [374, 68] width 100 height 15
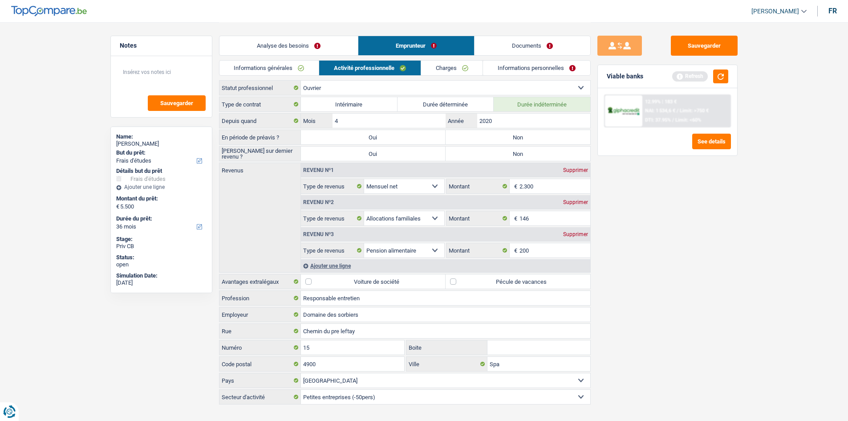
click at [656, 251] on div "Sauvegarder Viable banks Refresh 12.99% | 183 € NAI: 1 534,6 € / Limit: >750 € …" at bounding box center [668, 221] width 154 height 371
click at [580, 278] on label "Pécule de vacances" at bounding box center [517, 281] width 145 height 14
click at [580, 278] on input "Pécule de vacances" at bounding box center [517, 281] width 145 height 14
checkbox input "true"
click at [684, 213] on div "Sauvegarder Viable banks Refresh 12.99% | 183 € NAI: 1 534,6 € / Limit: >750 € …" at bounding box center [668, 221] width 154 height 371
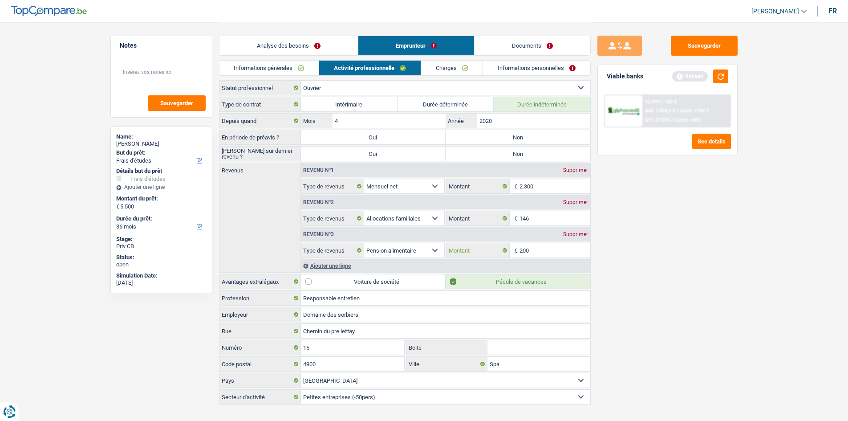
click at [546, 250] on input "200" at bounding box center [554, 250] width 71 height 14
type input "230"
click at [524, 133] on label "Non" at bounding box center [517, 137] width 145 height 14
click at [524, 133] on input "Non" at bounding box center [517, 137] width 145 height 14
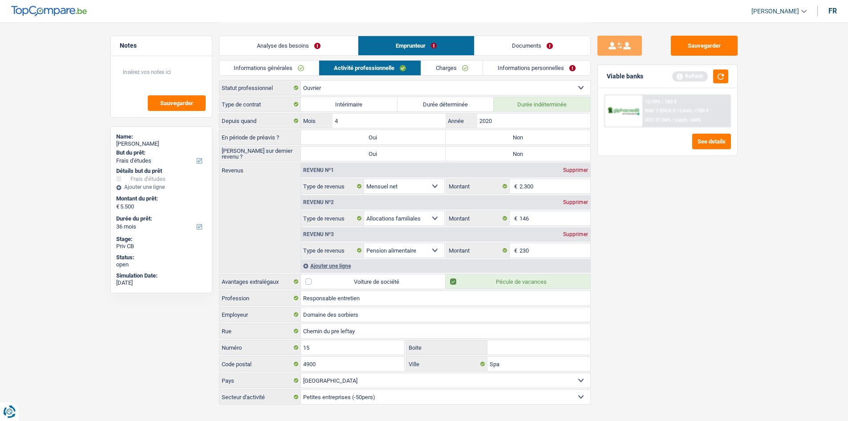
radio input "true"
click at [527, 154] on label "Non" at bounding box center [517, 153] width 145 height 14
click at [527, 154] on input "Non" at bounding box center [517, 153] width 145 height 14
radio input "true"
click at [659, 207] on div "Sauvegarder Viable banks Refresh 12.99% | 183 € NAI: 1 534,6 € / Limit: >750 € …" at bounding box center [668, 221] width 154 height 371
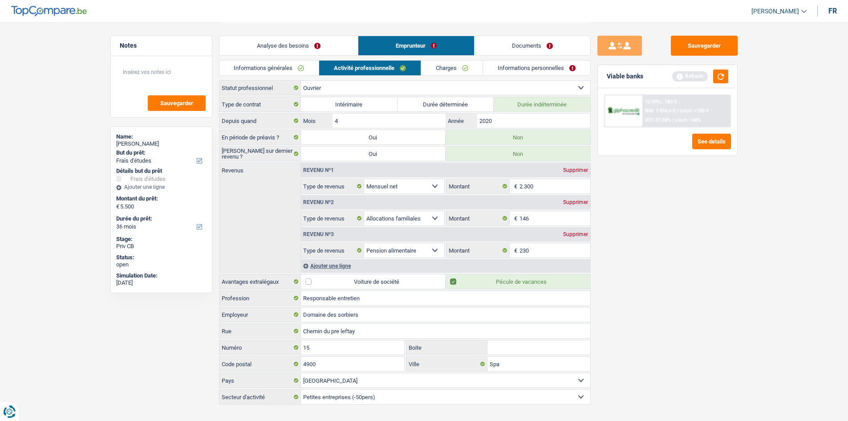
click at [333, 262] on div "Ajouter une ligne" at bounding box center [445, 265] width 289 height 13
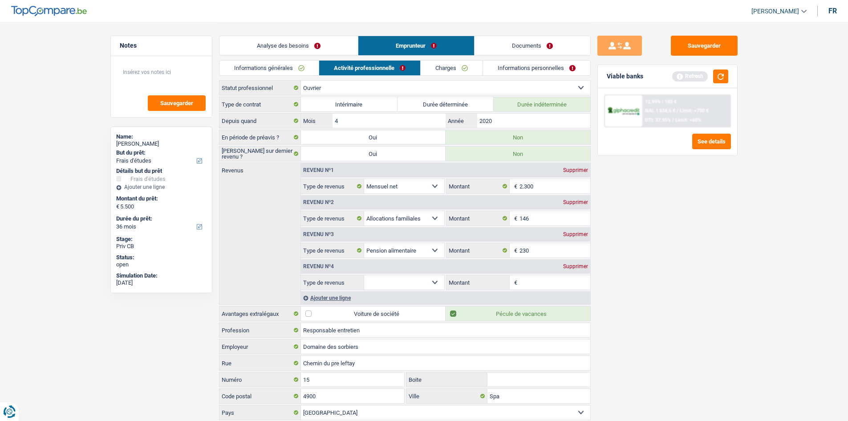
click at [393, 276] on select "Allocation d'handicap Allocations chômage Allocations familiales Chèques repas …" at bounding box center [404, 282] width 81 height 14
click at [403, 285] on select "Allocation d'handicap Allocations chômage Allocations familiales Chèques repas …" at bounding box center [404, 282] width 81 height 14
click at [572, 267] on div "Supprimer" at bounding box center [575, 265] width 29 height 5
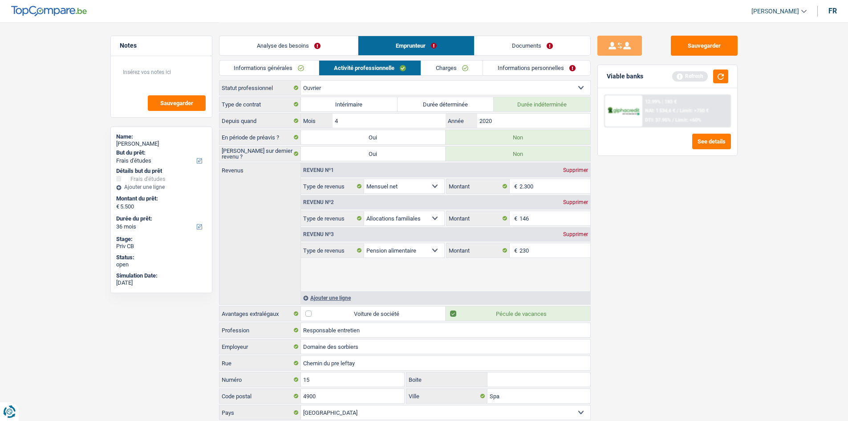
click at [634, 262] on div "Sauvegarder Viable banks Refresh 12.99% | 183 € NAI: 1 534,6 € / Limit: >750 € …" at bounding box center [668, 221] width 154 height 371
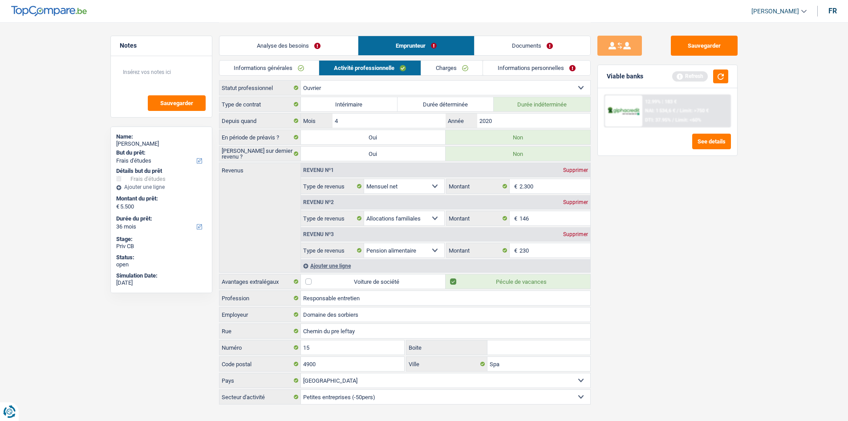
click at [461, 62] on link "Charges" at bounding box center [452, 68] width 62 height 15
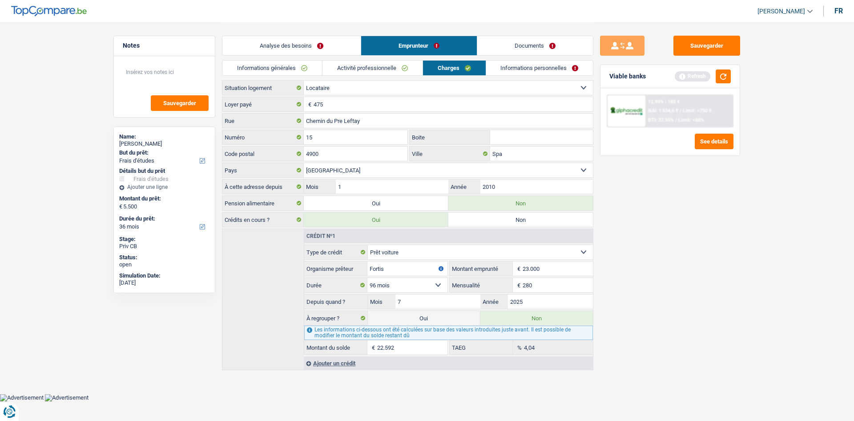
click at [627, 205] on div "Sauvegarder Viable banks Refresh 12.99% | 183 € NAI: 1 534,6 € / Limit: >750 € …" at bounding box center [671, 221] width 154 height 371
click at [513, 136] on input "Boite" at bounding box center [541, 137] width 103 height 14
click at [683, 211] on div "Sauvegarder Viable banks Refresh 12.99% | 183 € NAI: 1 534,6 € / Limit: >750 € …" at bounding box center [671, 221] width 154 height 371
click at [510, 139] on input "00" at bounding box center [541, 137] width 103 height 14
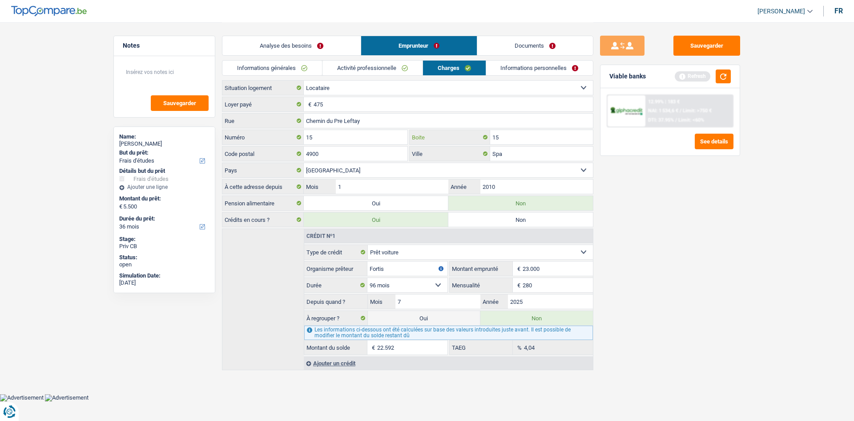
type input "15"
click at [657, 208] on div "Sauvegarder Viable banks Refresh 12.99% | 183 € NAI: 1 534,6 € / Limit: >750 € …" at bounding box center [671, 221] width 154 height 371
click at [559, 62] on link "Informations personnelles" at bounding box center [539, 68] width 107 height 15
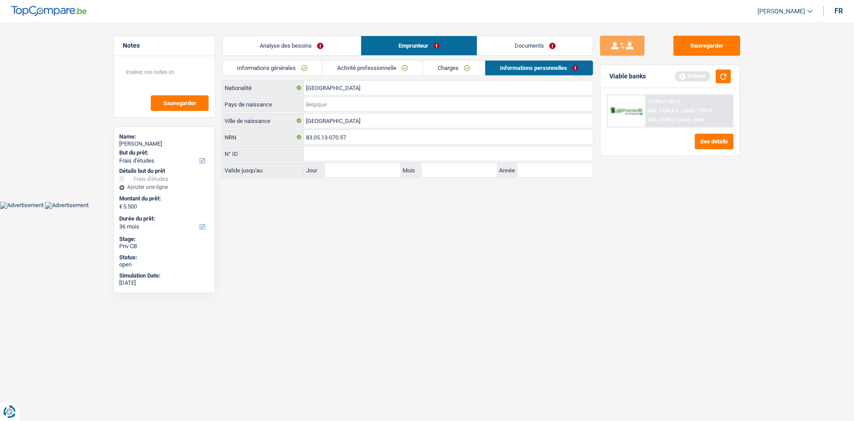
click at [327, 107] on input "Pays de naissance" at bounding box center [448, 104] width 289 height 14
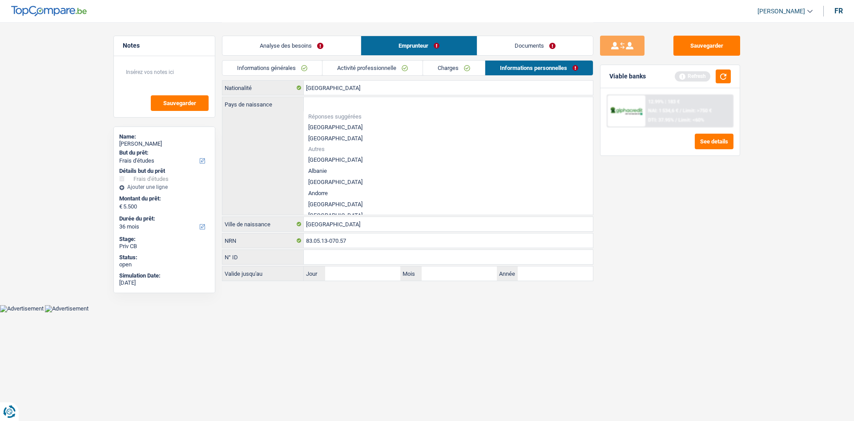
click at [318, 130] on li "[GEOGRAPHIC_DATA]" at bounding box center [448, 126] width 289 height 11
type input "[GEOGRAPHIC_DATA]"
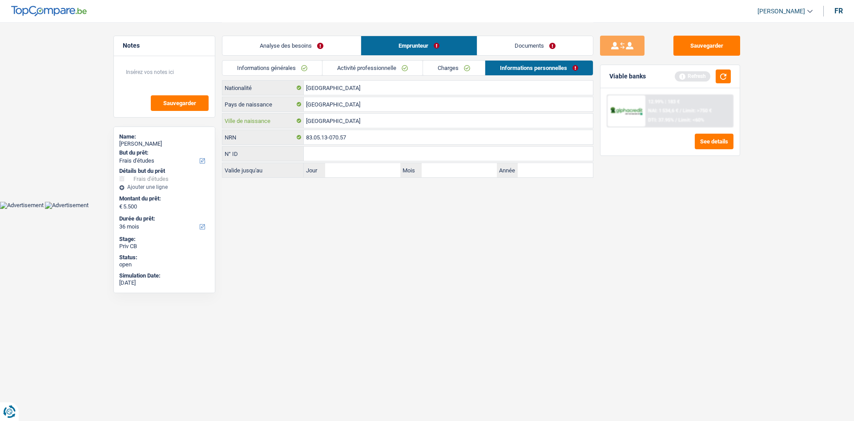
click at [338, 121] on input "BELGIQUE" at bounding box center [448, 120] width 289 height 14
type input "S"
type input "[GEOGRAPHIC_DATA]"
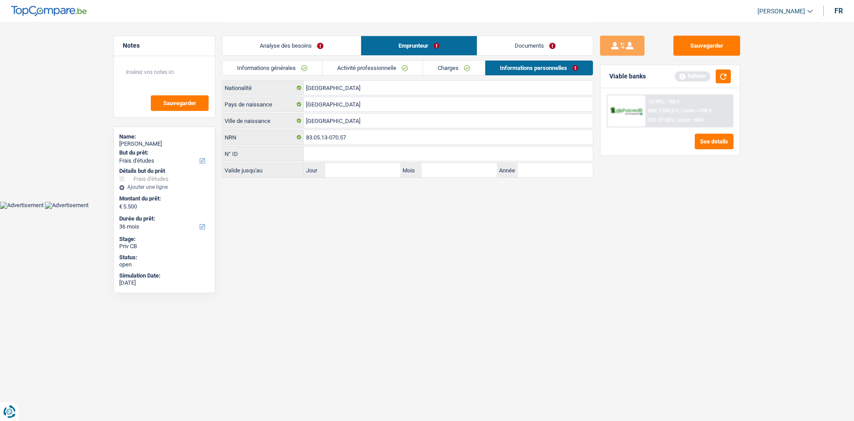
click at [345, 40] on link "Analyse des besoins" at bounding box center [292, 45] width 138 height 19
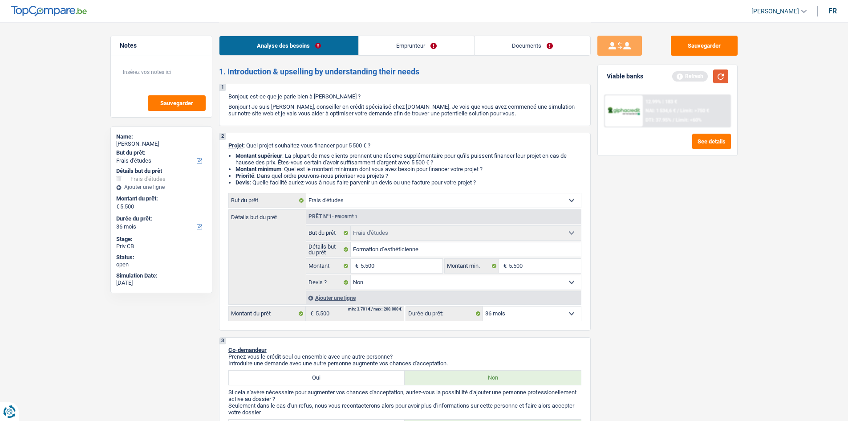
click at [719, 75] on button "button" at bounding box center [720, 76] width 15 height 14
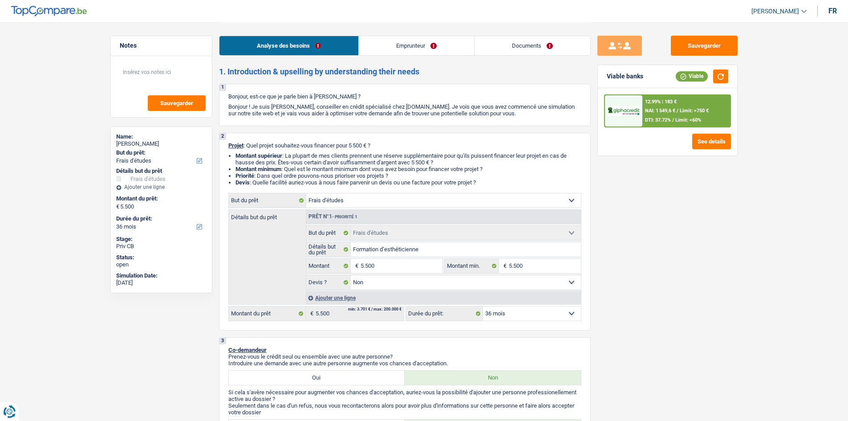
click at [677, 116] on div "12.99% | 183 € NAI: 1 549,6 € / Limit: >750 € DTI: 37.72% / Limit: <60%" at bounding box center [686, 110] width 88 height 31
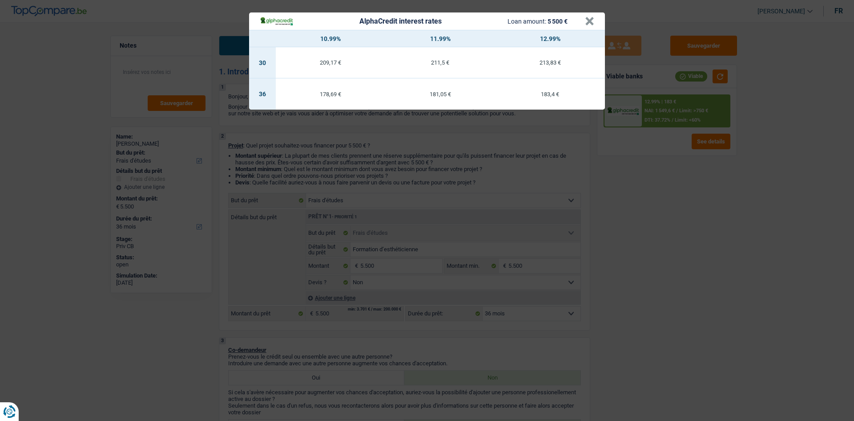
click at [696, 206] on div "AlphaCredit interest rates Loan amount: 5 500 € × 10.99% 11.99% 12.99% 30 209,1…" at bounding box center [427, 210] width 854 height 421
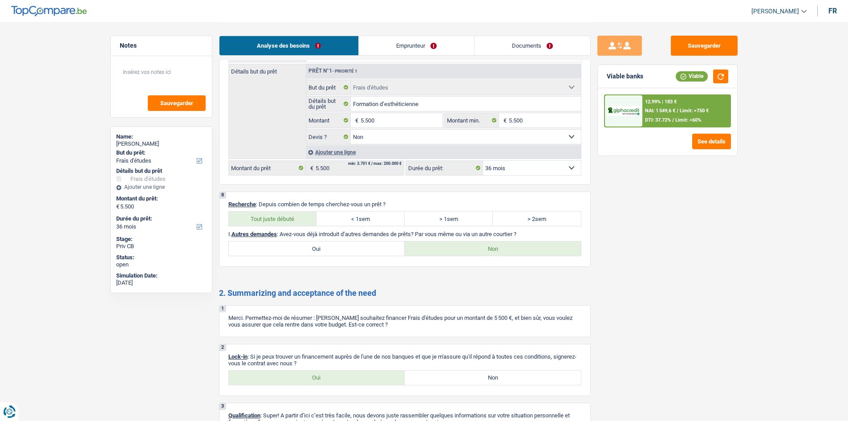
scroll to position [1152, 0]
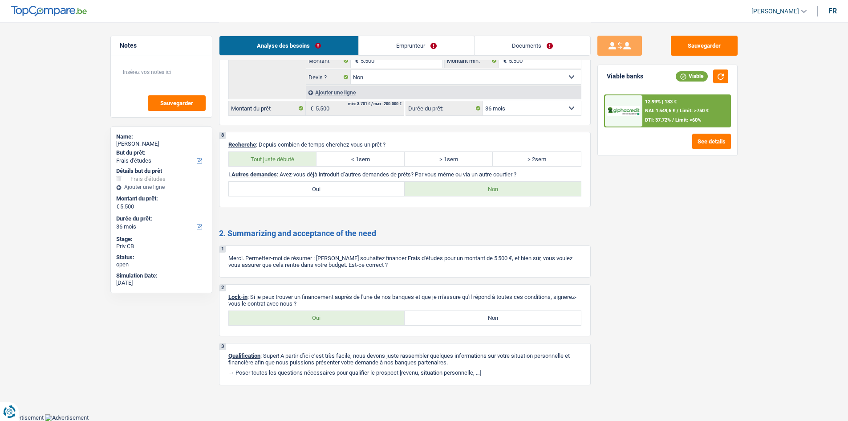
click at [314, 324] on label "Oui" at bounding box center [317, 318] width 176 height 14
click at [314, 324] on input "Oui" at bounding box center [317, 318] width 176 height 14
radio input "true"
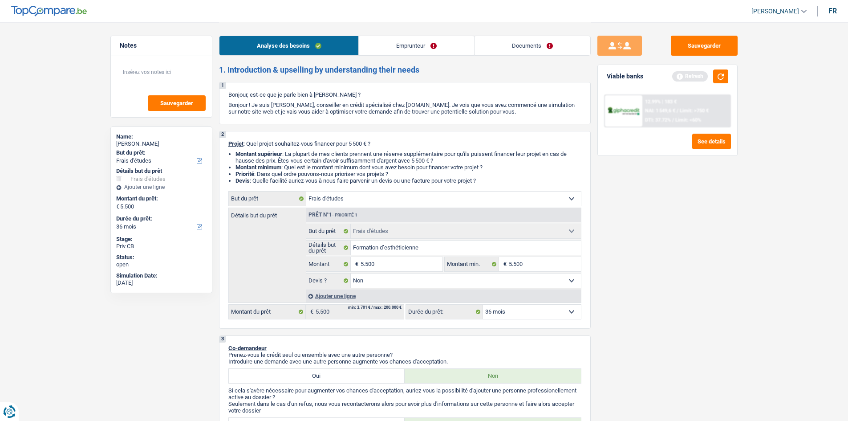
scroll to position [0, 0]
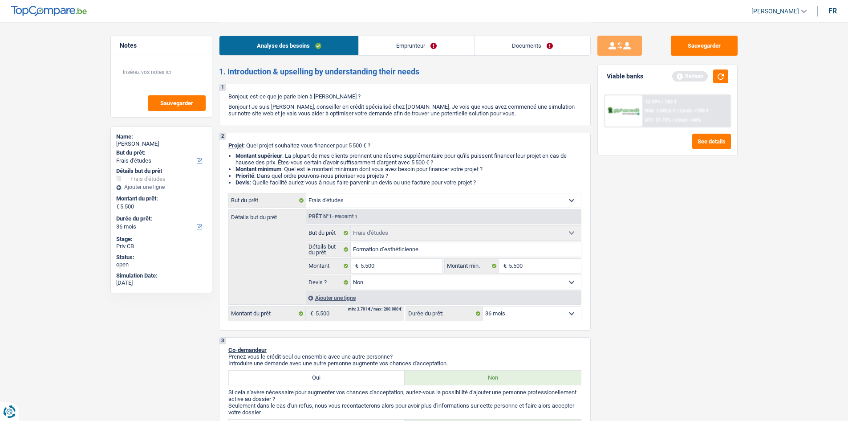
click at [723, 77] on button "button" at bounding box center [720, 76] width 15 height 14
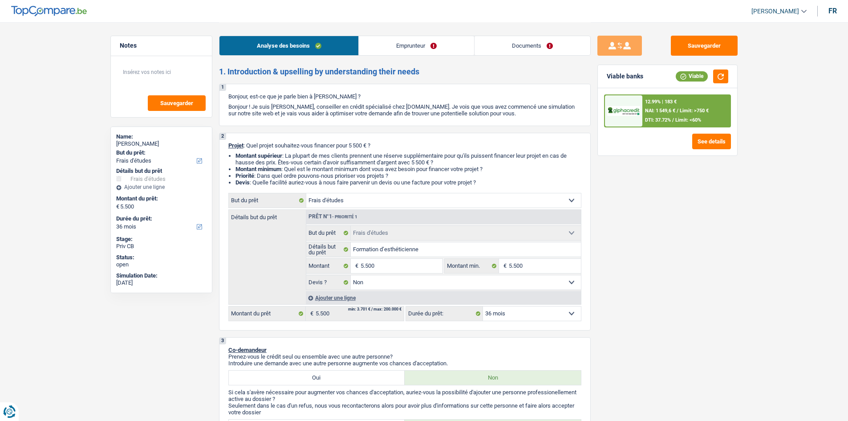
click at [412, 45] on link "Emprunteur" at bounding box center [416, 45] width 115 height 19
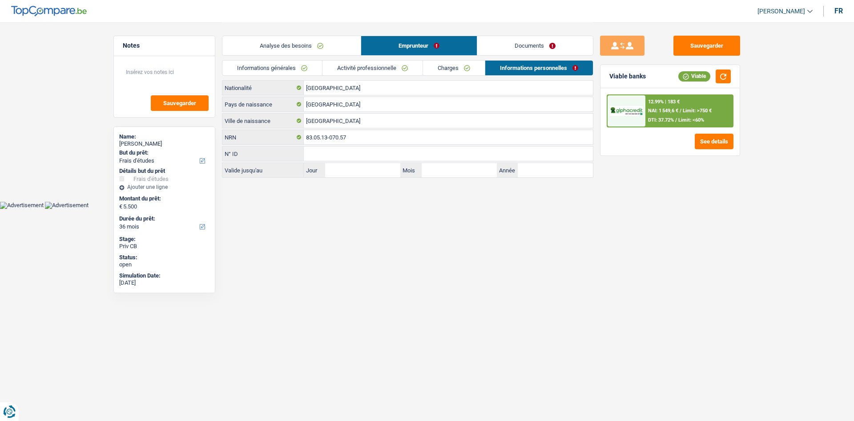
click at [290, 64] on link "Informations générales" at bounding box center [273, 68] width 100 height 15
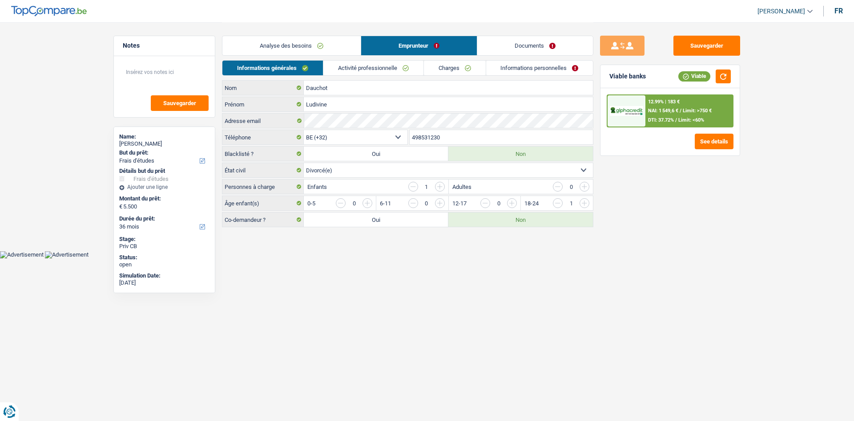
click at [357, 74] on link "Activité professionnelle" at bounding box center [374, 68] width 100 height 15
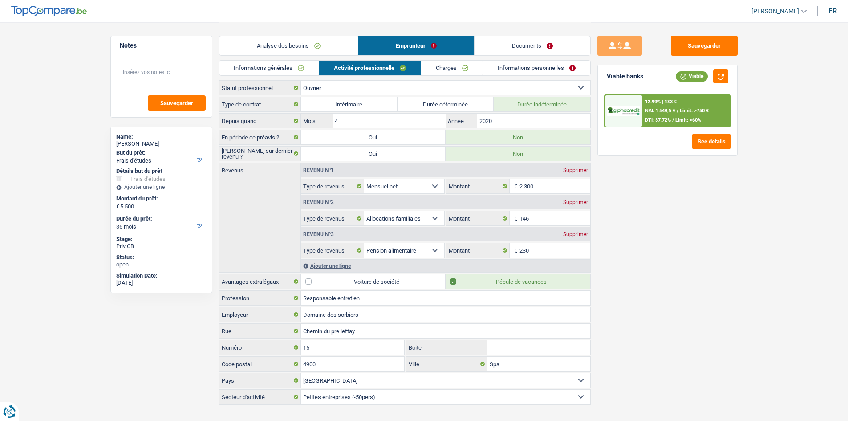
click at [446, 75] on link "Charges" at bounding box center [452, 68] width 62 height 15
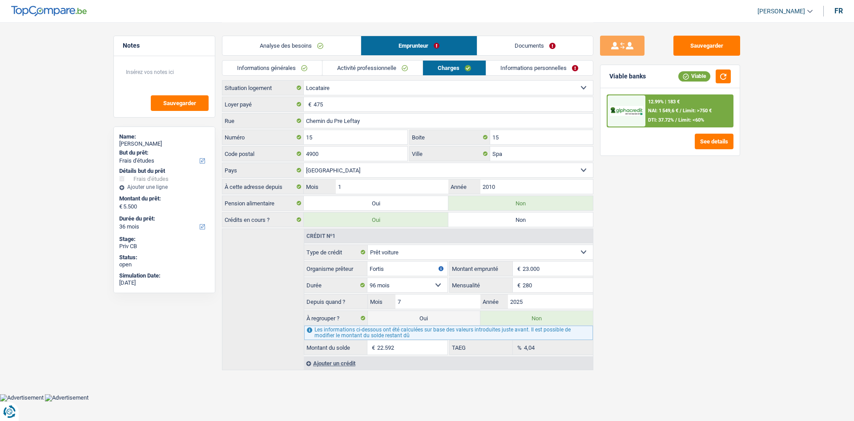
click at [517, 79] on div "Informations générales Activité professionnelle Charges Informations personnell…" at bounding box center [408, 70] width 372 height 20
click at [526, 65] on link "Informations personnelles" at bounding box center [539, 68] width 107 height 15
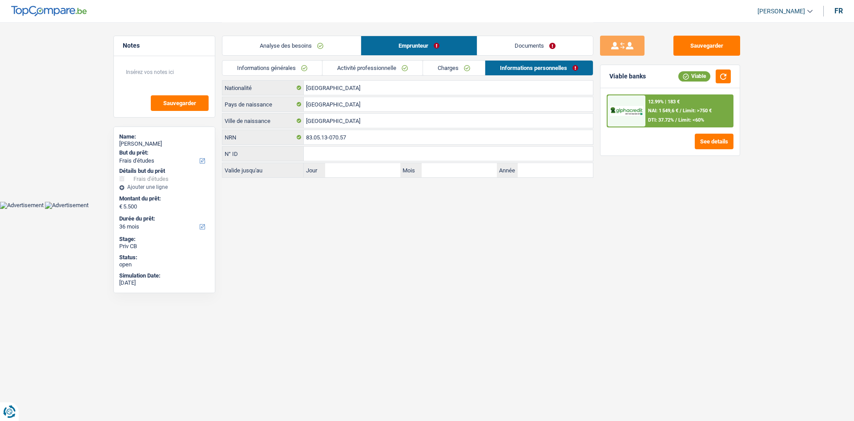
click at [531, 46] on link "Documents" at bounding box center [536, 45] width 116 height 19
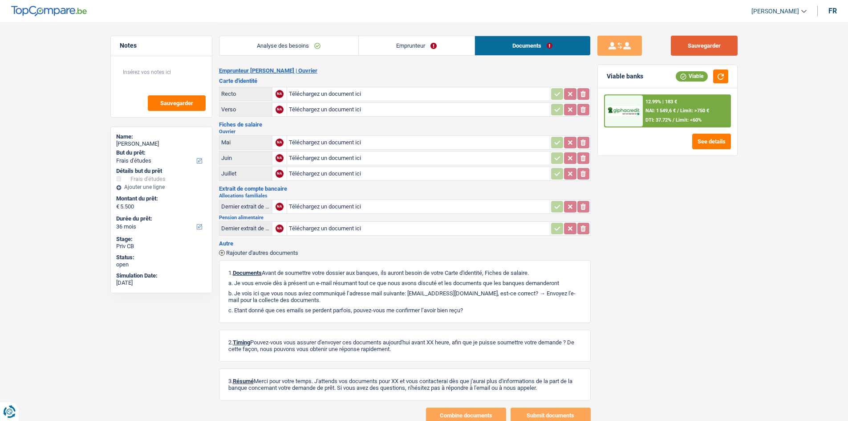
click at [697, 47] on button "Sauvegarder" at bounding box center [704, 46] width 67 height 20
click at [675, 204] on div "Sauvegarder Viable banks Viable 12.99% | 183 € NAI: 1 549,6 € / Limit: >750 € D…" at bounding box center [668, 221] width 154 height 371
click at [72, 126] on main "Notes Sauvegarder Name: Ludivine Dauchot But du prêt: Confort maison: meubles, …" at bounding box center [424, 222] width 848 height 445
click at [65, 96] on main "Notes Sauvegarder Name: Ludivine Dauchot But du prêt: Confort maison: meubles, …" at bounding box center [424, 222] width 848 height 445
click at [660, 239] on div "Sauvegarder Viable banks Viable 12.99% | 183 € NAI: 1 549,6 € / Limit: >750 € D…" at bounding box center [668, 221] width 154 height 371
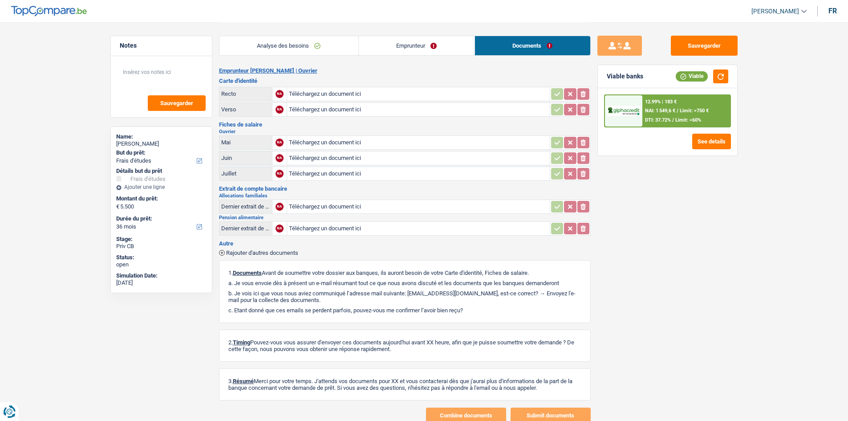
drag, startPoint x: 660, startPoint y: 254, endPoint x: 401, endPoint y: 48, distance: 330.6
click at [661, 255] on div "Sauvegarder Viable banks Viable 12.99% | 183 € NAI: 1 549,6 € / Limit: >750 € D…" at bounding box center [668, 221] width 154 height 371
click at [397, 48] on link "Emprunteur" at bounding box center [417, 45] width 116 height 19
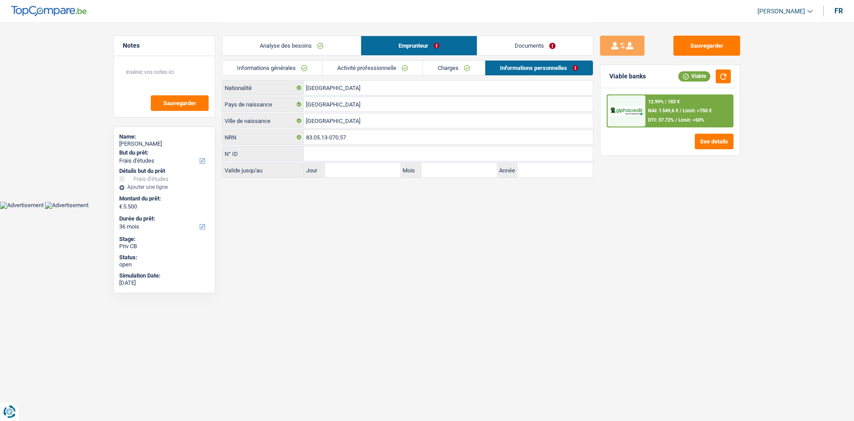
click at [353, 69] on link "Activité professionnelle" at bounding box center [373, 68] width 100 height 15
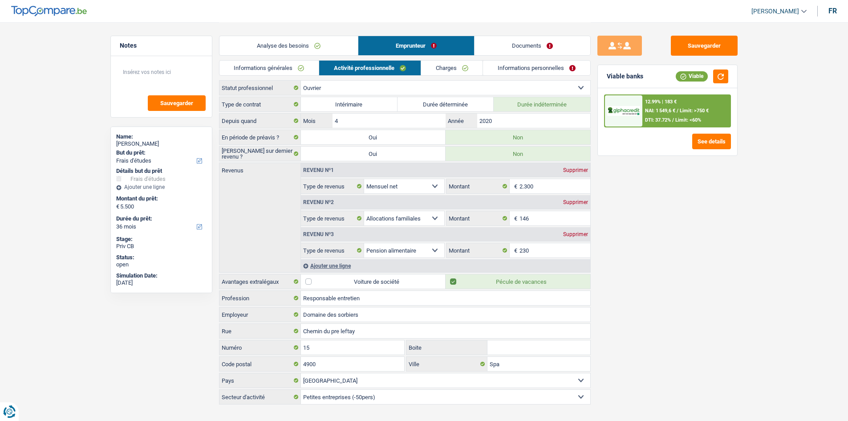
click at [659, 249] on div "Sauvegarder Viable banks Viable 12.99% | 183 € NAI: 1 549,6 € / Limit: >750 € D…" at bounding box center [668, 221] width 154 height 371
click at [653, 253] on div "Sauvegarder Viable banks Viable 12.99% | 183 € NAI: 1 549,6 € / Limit: >750 € D…" at bounding box center [668, 221] width 154 height 371
click at [49, 138] on main "Notes Sauvegarder Name: Ludivine Dauchot But du prêt: Confort maison: meubles, …" at bounding box center [424, 214] width 848 height 428
click at [326, 50] on link "Analyse des besoins" at bounding box center [288, 45] width 138 height 19
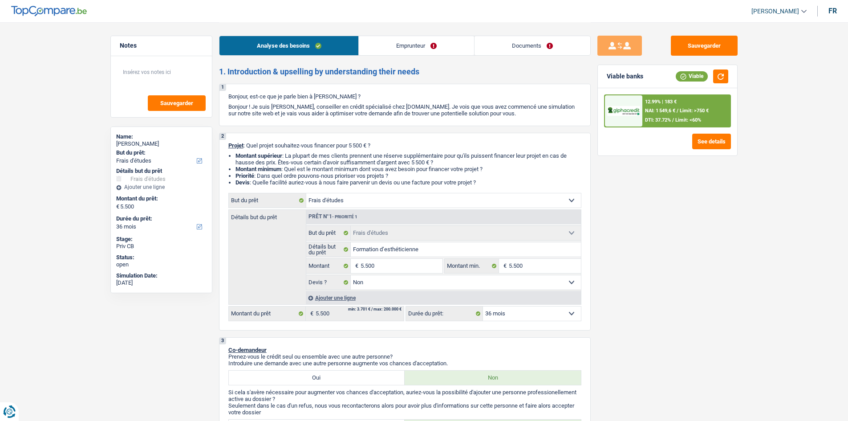
click at [650, 202] on div "Sauvegarder Viable banks Viable 12.99% | 183 € NAI: 1 549,6 € / Limit: >750 € D…" at bounding box center [668, 221] width 154 height 371
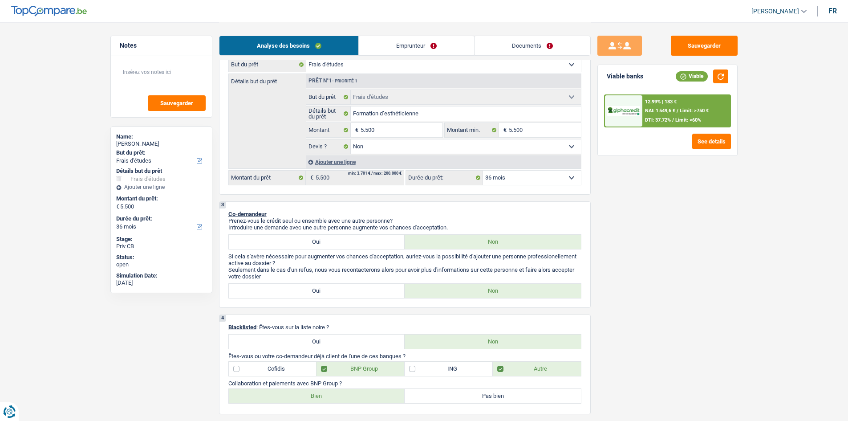
scroll to position [312, 0]
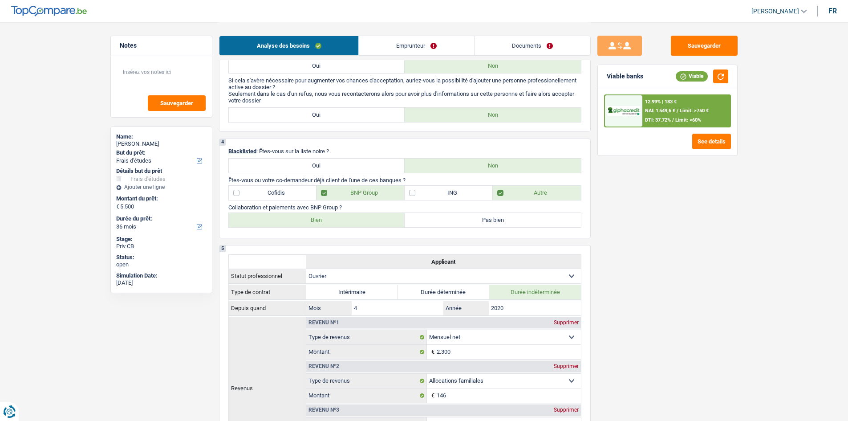
click at [685, 105] on div "12.99% | 183 € NAI: 1 549,6 € / Limit: >750 € DTI: 37.72% / Limit: <60%" at bounding box center [686, 110] width 88 height 31
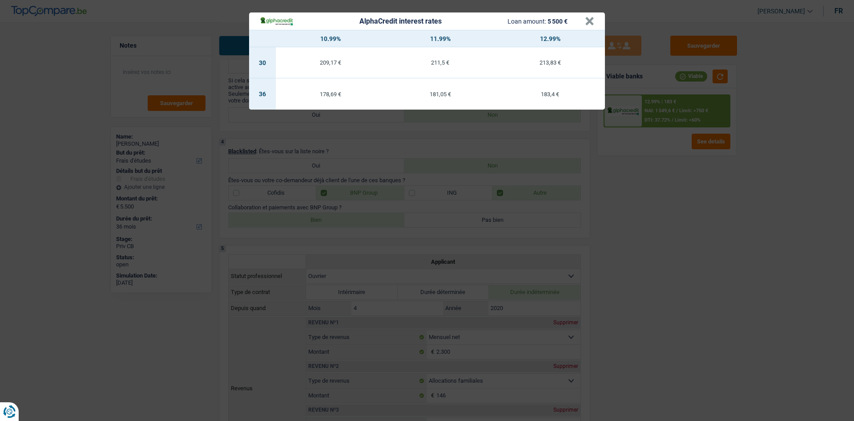
click at [335, 90] on td "178,69 €" at bounding box center [331, 93] width 110 height 31
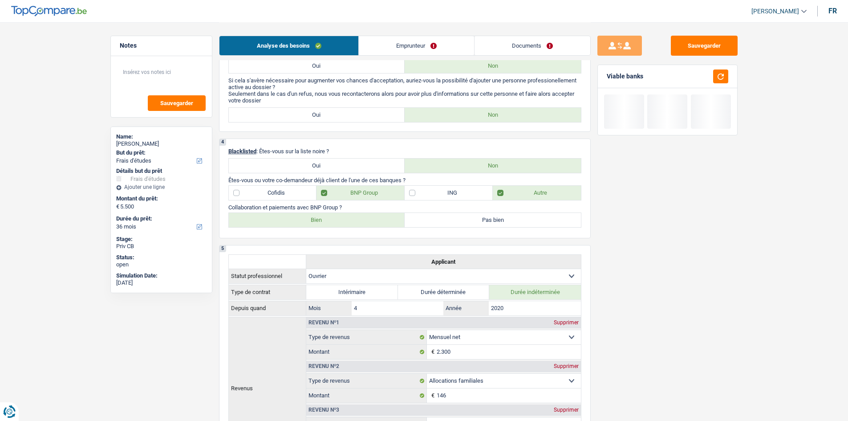
click at [713, 238] on div "Sauvegarder Viable banks" at bounding box center [668, 221] width 154 height 371
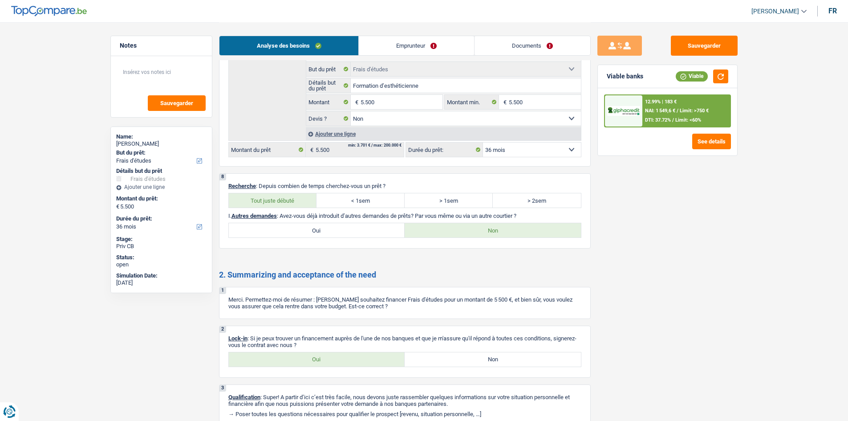
scroll to position [1152, 0]
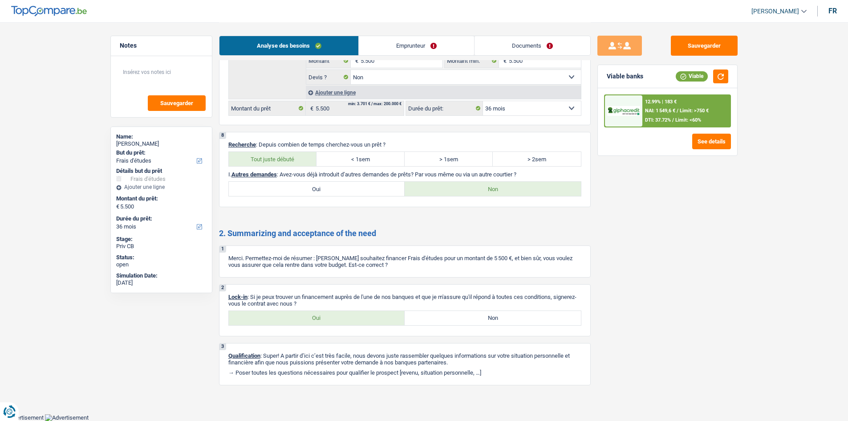
click at [725, 49] on button "Sauvegarder" at bounding box center [704, 46] width 67 height 20
click at [643, 189] on div "Sauvegarder Viable banks Viable 12.99% | 183 € NAI: 1 549,6 € / Limit: >750 € D…" at bounding box center [668, 221] width 154 height 371
click at [628, 182] on div "Sauvegarder Viable banks Viable 12.99% | 183 € NAI: 1 549,6 € / Limit: >750 € D…" at bounding box center [668, 221] width 154 height 371
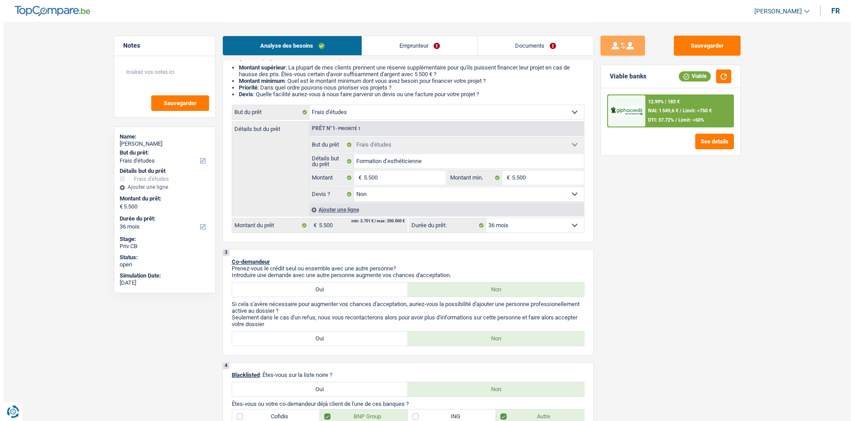
scroll to position [0, 0]
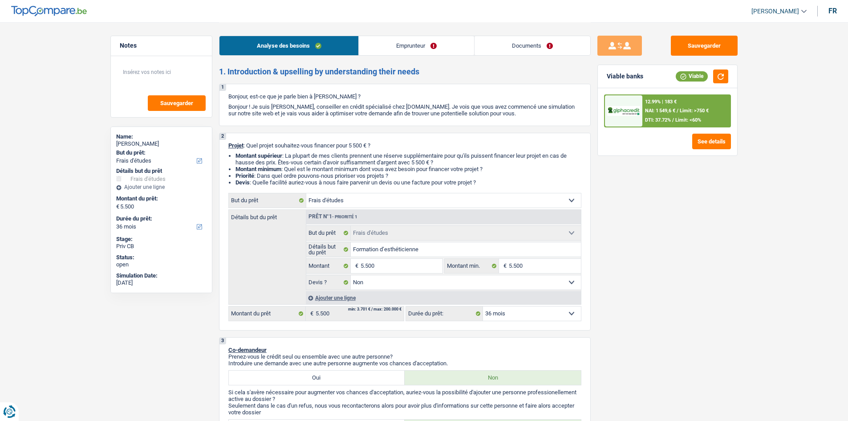
click at [386, 47] on link "Emprunteur" at bounding box center [416, 45] width 115 height 19
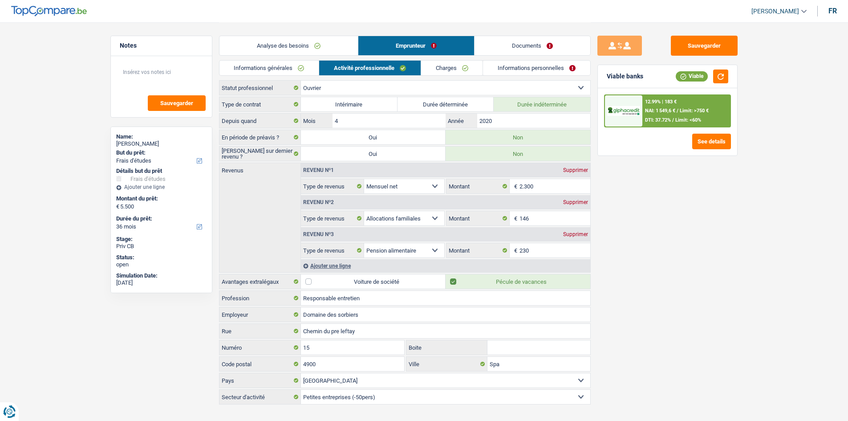
click at [445, 66] on link "Charges" at bounding box center [452, 68] width 62 height 15
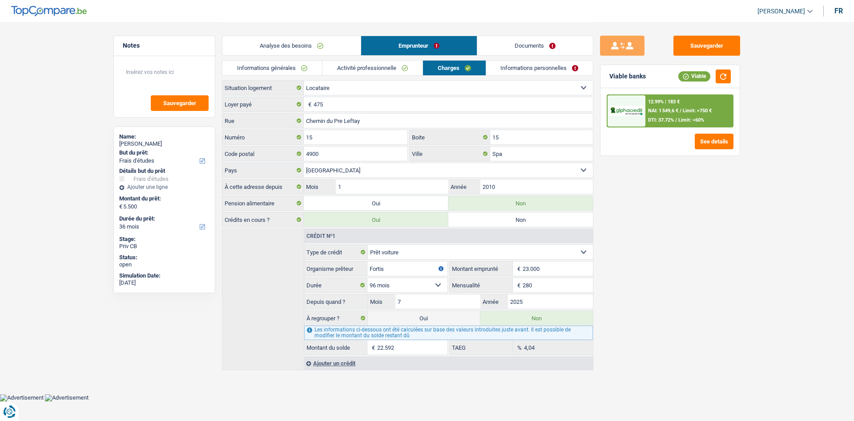
click at [500, 66] on link "Informations personnelles" at bounding box center [539, 68] width 107 height 15
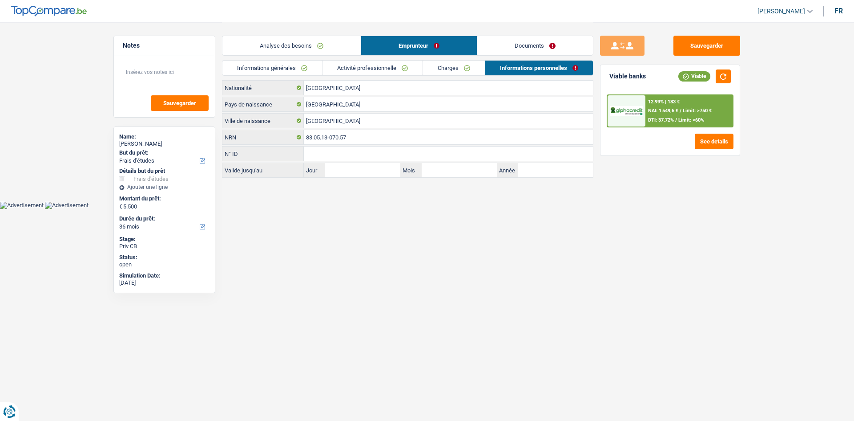
click at [705, 254] on div "Sauvegarder Viable banks Viable 12.99% | 183 € NAI: 1 549,6 € / Limit: >750 € D…" at bounding box center [671, 221] width 154 height 371
click at [707, 48] on button "Sauvegarder" at bounding box center [707, 46] width 67 height 20
click at [163, 75] on textarea at bounding box center [164, 75] width 89 height 27
click at [357, 209] on html "Vous avez le contrôle de vos données Nous utilisons des cookies, tout comme nos…" at bounding box center [427, 104] width 854 height 209
click at [720, 40] on button "Sauvegarder" at bounding box center [707, 46] width 67 height 20
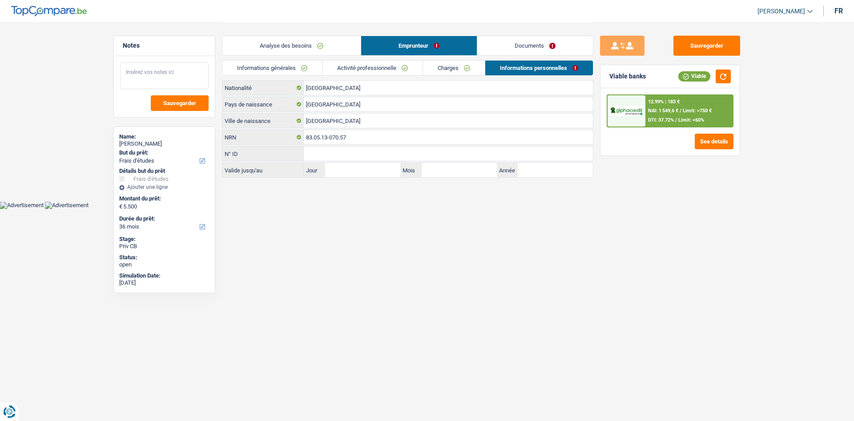
click at [150, 80] on textarea at bounding box center [164, 75] width 89 height 27
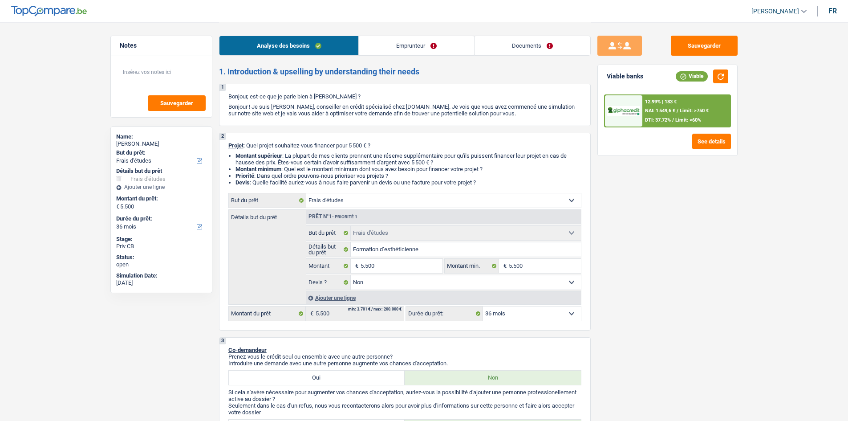
select select "study"
select select "36"
select select "study"
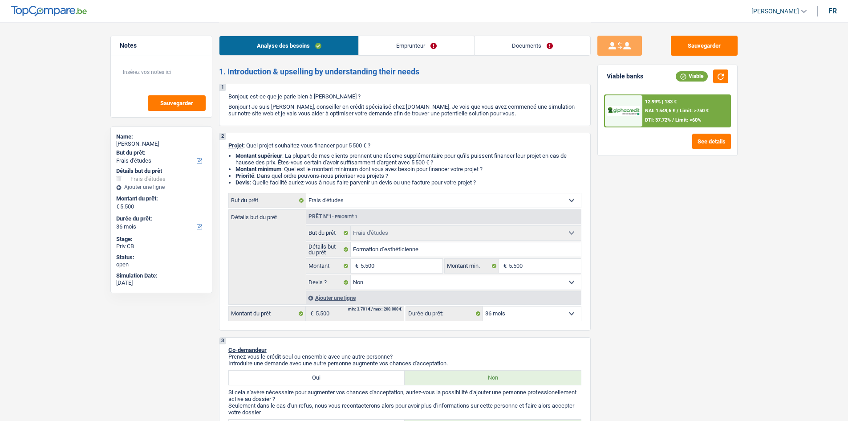
select select "false"
select select "36"
select select "worker"
select select "netSalary"
select select "familyAllowances"
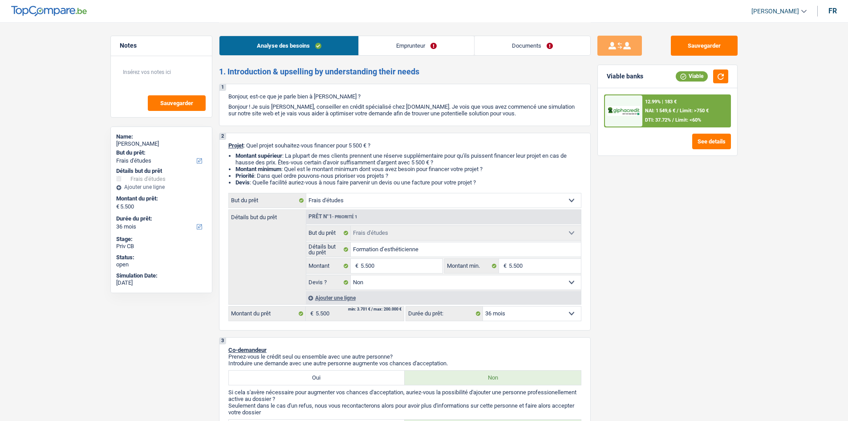
select select "alimony"
select select "rents"
select select "carLoan"
select select "96"
select select "study"
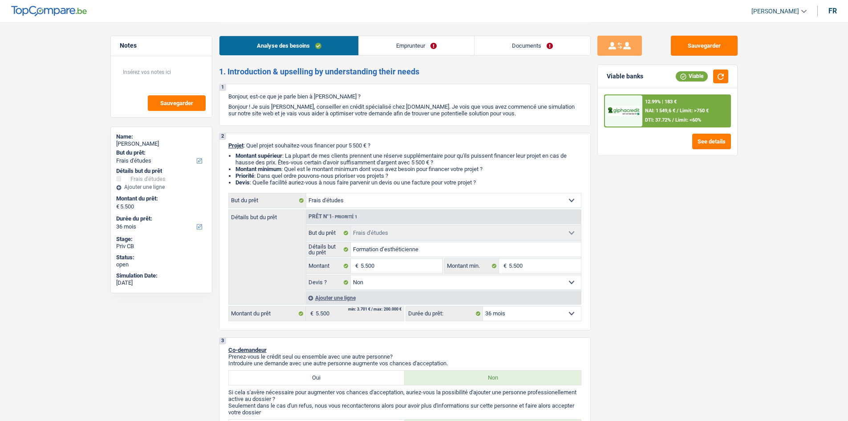
select select "study"
select select "false"
select select "36"
click at [667, 110] on span "NAI: 1 549,6 €" at bounding box center [660, 111] width 30 height 6
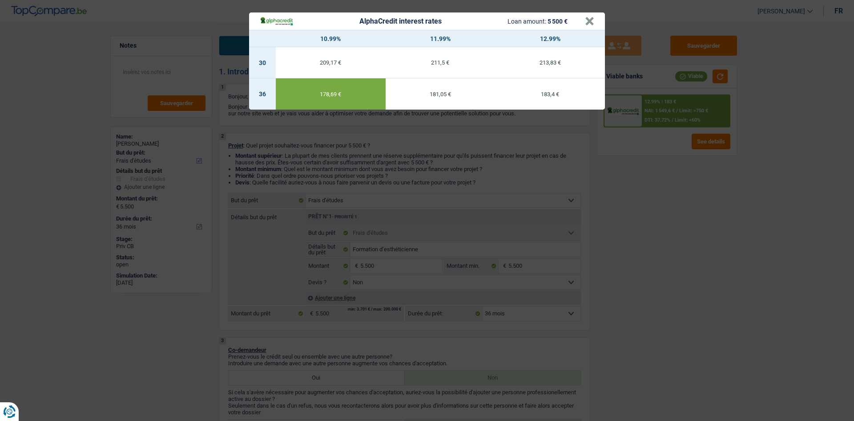
click at [668, 166] on div "AlphaCredit interest rates Loan amount: 5 500 € × 10.99% 11.99% 12.99% 30 209,1…" at bounding box center [427, 210] width 854 height 421
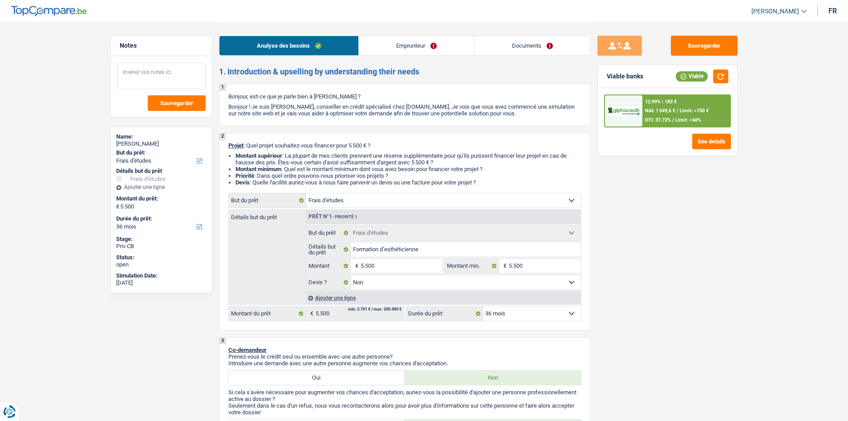
click at [169, 77] on textarea at bounding box center [161, 75] width 89 height 27
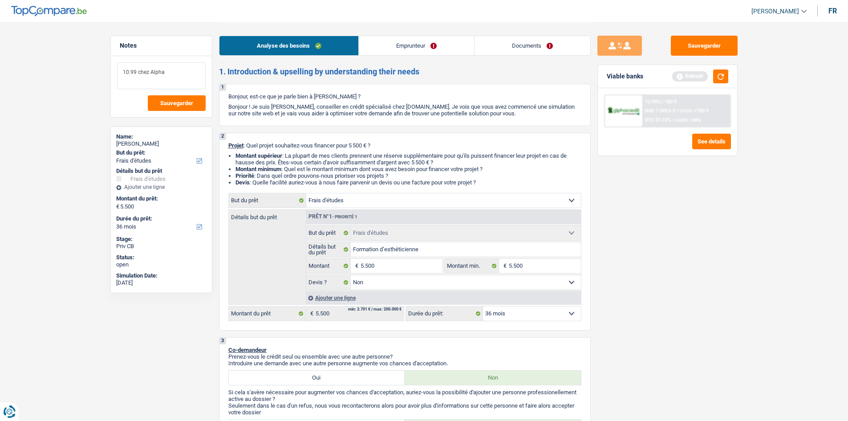
click at [138, 70] on textarea "10.99 chez Alpha" at bounding box center [161, 75] width 89 height 27
click at [155, 75] on textarea "10.99% chez Alpha" at bounding box center [161, 75] width 89 height 27
type textarea "10.99% chez Alpha"
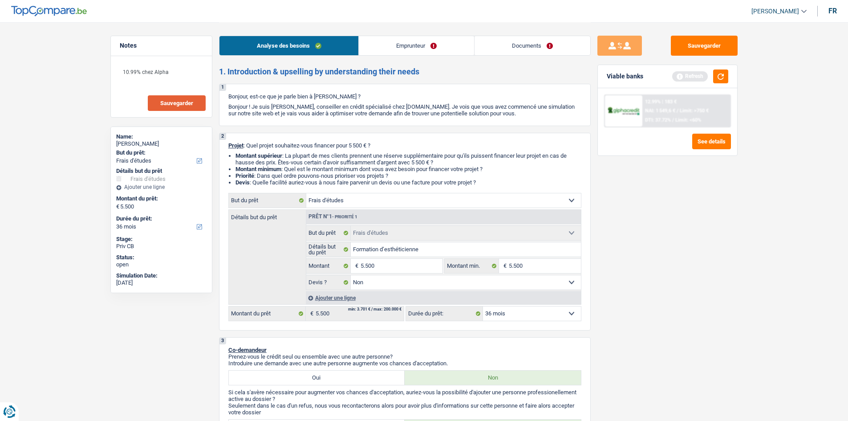
click at [182, 102] on span "Sauvegarder" at bounding box center [176, 103] width 33 height 6
drag, startPoint x: 719, startPoint y: 77, endPoint x: 706, endPoint y: 72, distance: 14.0
click at [719, 77] on button "button" at bounding box center [720, 76] width 15 height 14
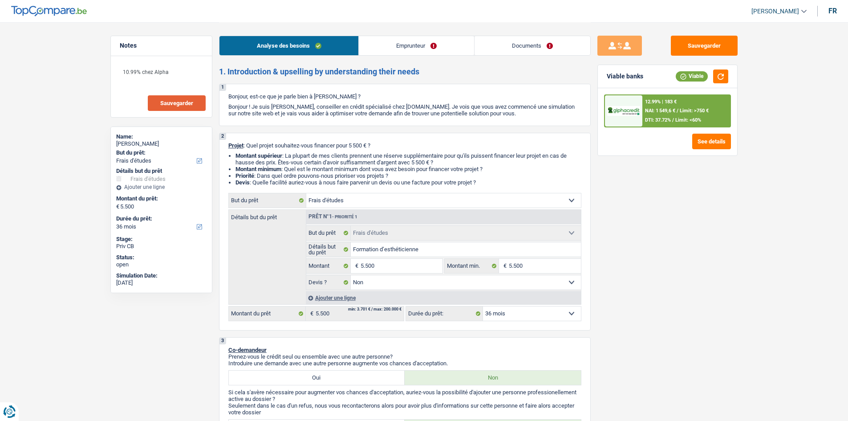
click at [394, 44] on link "Emprunteur" at bounding box center [416, 45] width 115 height 19
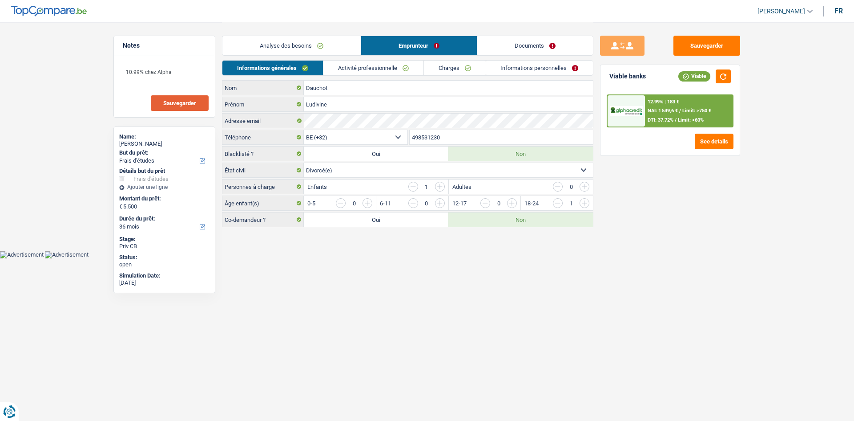
click at [381, 64] on link "Activité professionnelle" at bounding box center [374, 68] width 100 height 15
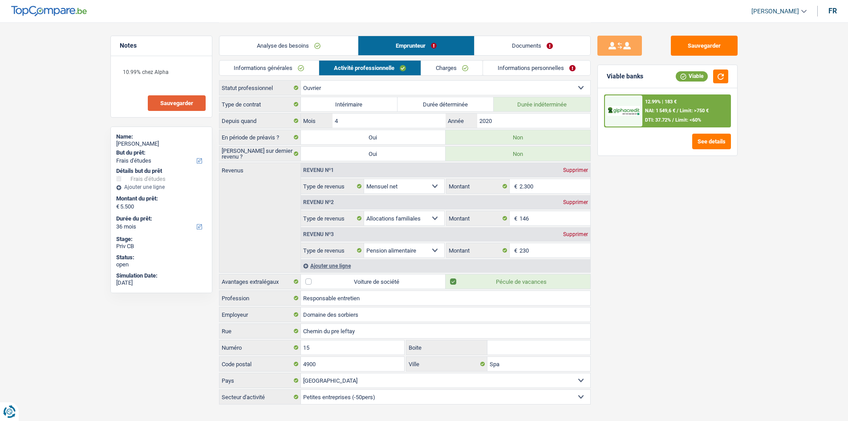
click at [475, 67] on link "Charges" at bounding box center [452, 68] width 62 height 15
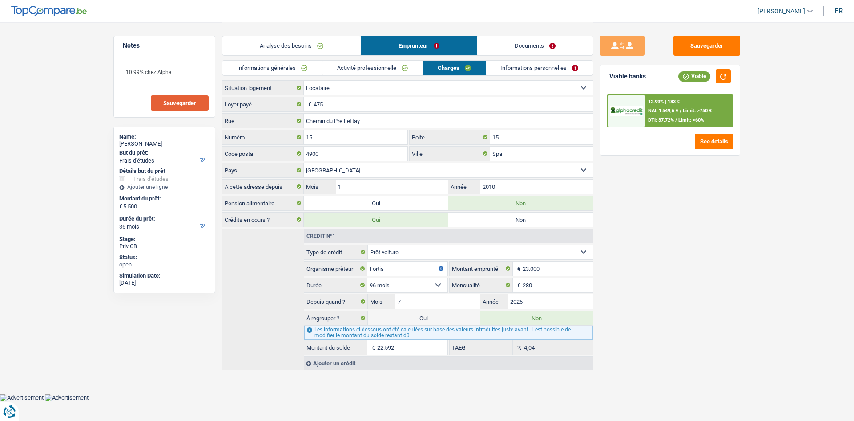
click at [519, 70] on link "Informations personnelles" at bounding box center [539, 68] width 107 height 15
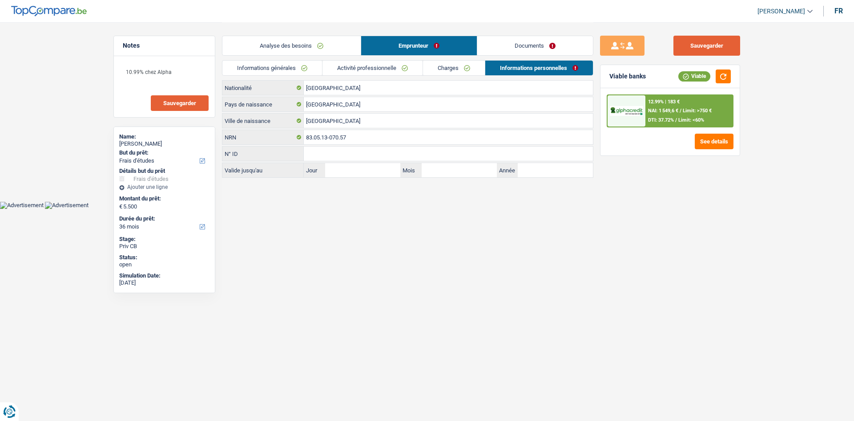
click at [716, 45] on button "Sauvegarder" at bounding box center [707, 46] width 67 height 20
click at [621, 188] on div "Sauvegarder Viable banks Viable 12.99% | 183 € NAI: 1 549,6 € / Limit: >750 € D…" at bounding box center [671, 221] width 154 height 371
click at [649, 312] on div "Sauvegarder Viable banks Viable 12.99% | 183 € NAI: 1 549,6 € / Limit: >750 € D…" at bounding box center [671, 221] width 154 height 371
click at [702, 52] on button "Sauvegarder" at bounding box center [707, 46] width 67 height 20
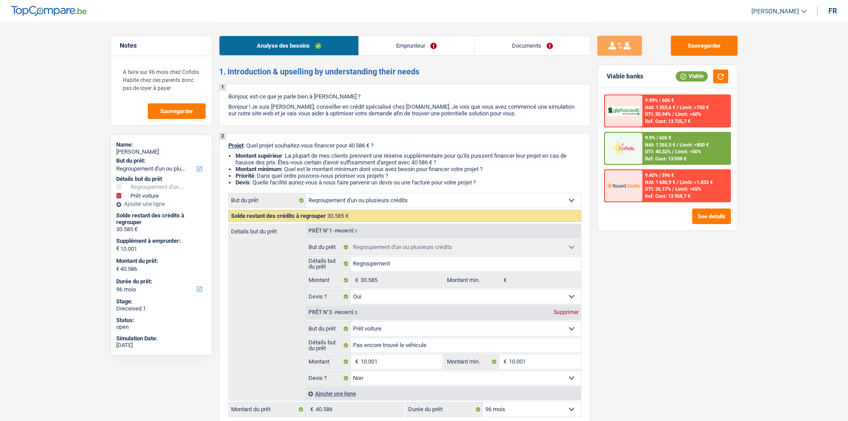
select select "refinancing"
select select "car"
select select "96"
select select "refinancing"
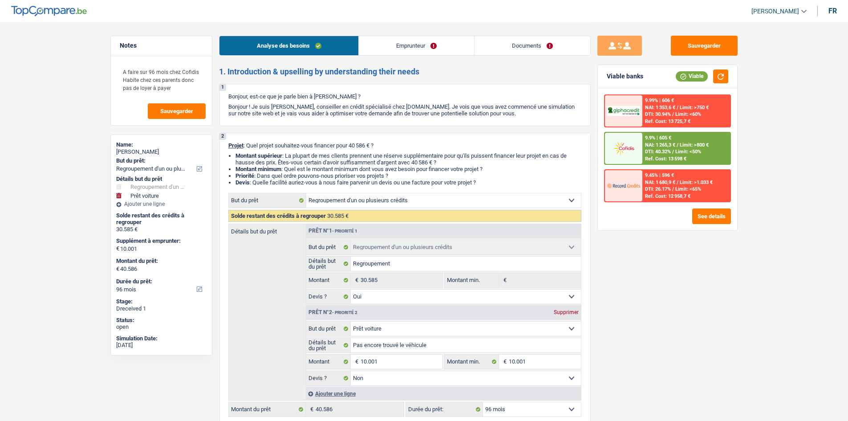
select select "refinancing"
select select "yes"
select select "car"
select select "false"
select select "96"
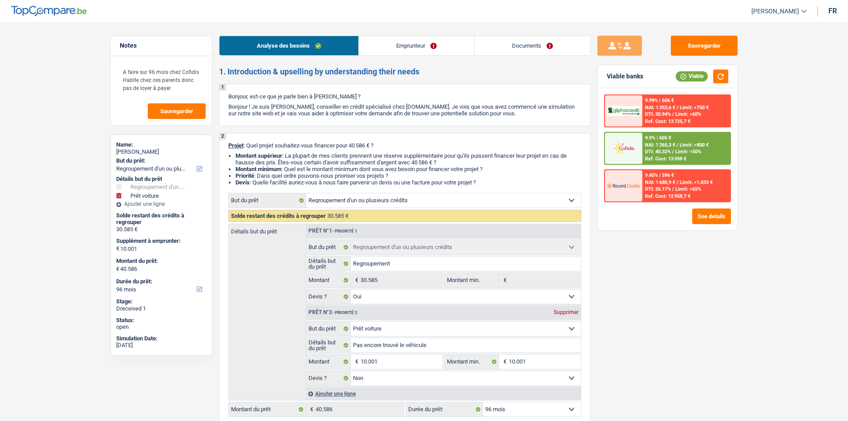
select select "privateEmployee"
select select "netSalary"
select select "mealVouchers"
select select "liveWithParents"
select select "personalLoan"
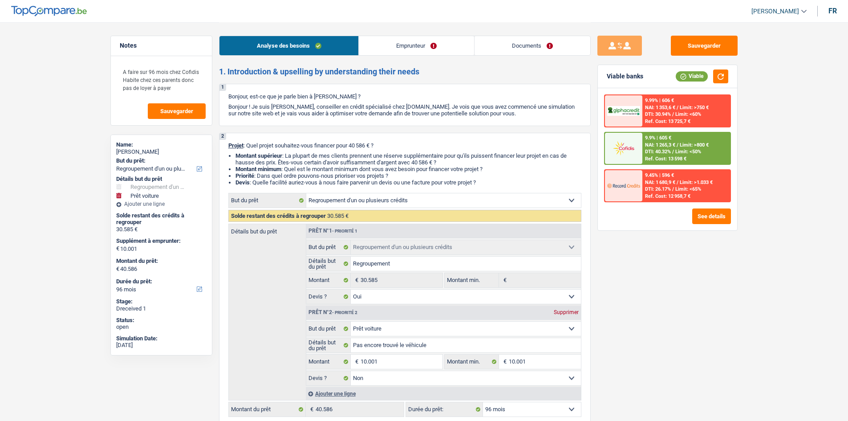
select select "carRestore"
select select "36"
select select "creditConsolidation"
select select "84"
select select "personalLoan"
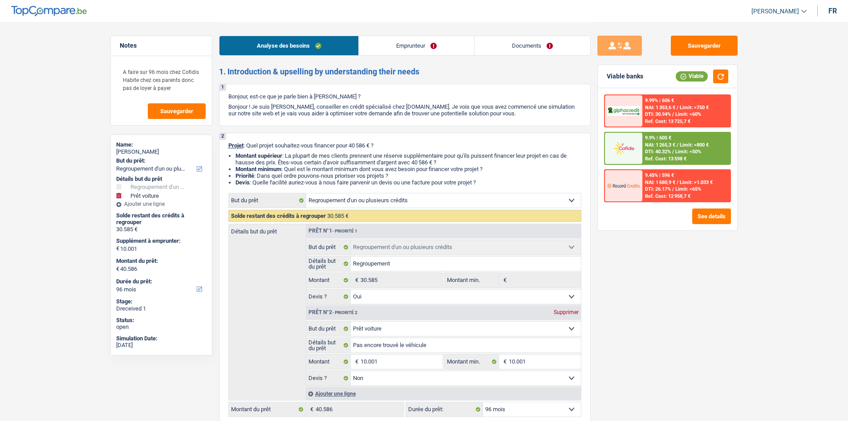
select select "smallWorks"
select select "48"
select select "refinancing"
select select "yes"
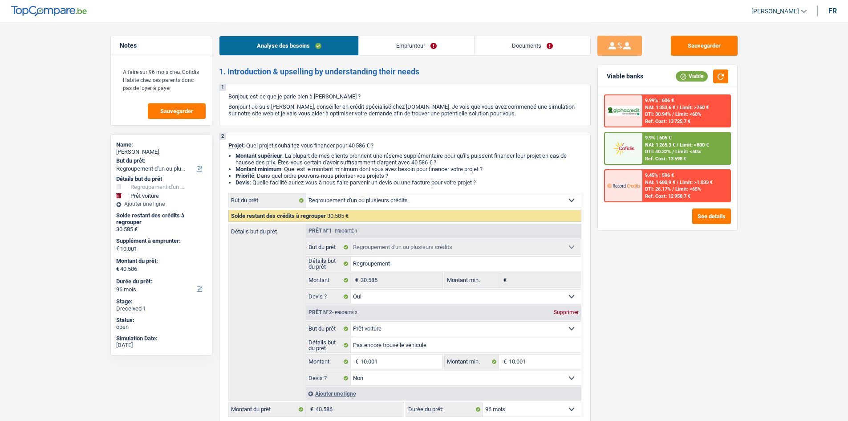
select select "car"
select select "false"
select select "96"
click at [540, 41] on link "Documents" at bounding box center [532, 45] width 116 height 19
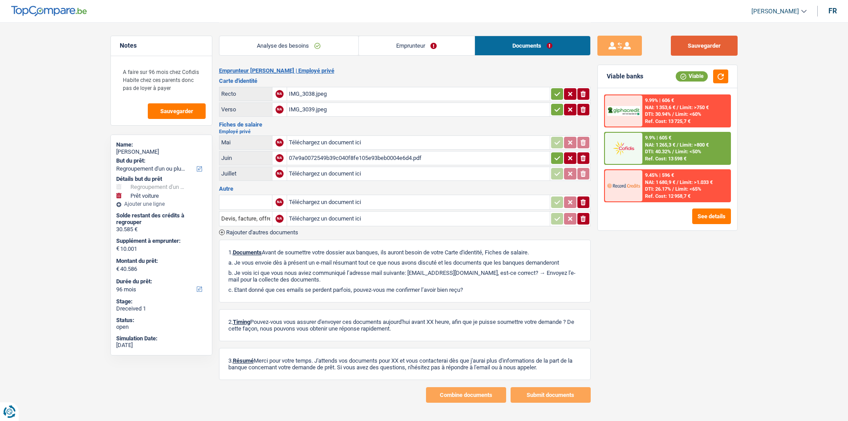
click at [696, 48] on button "Sauvegarder" at bounding box center [704, 46] width 67 height 20
click at [297, 46] on link "Analyse des besoins" at bounding box center [288, 45] width 139 height 19
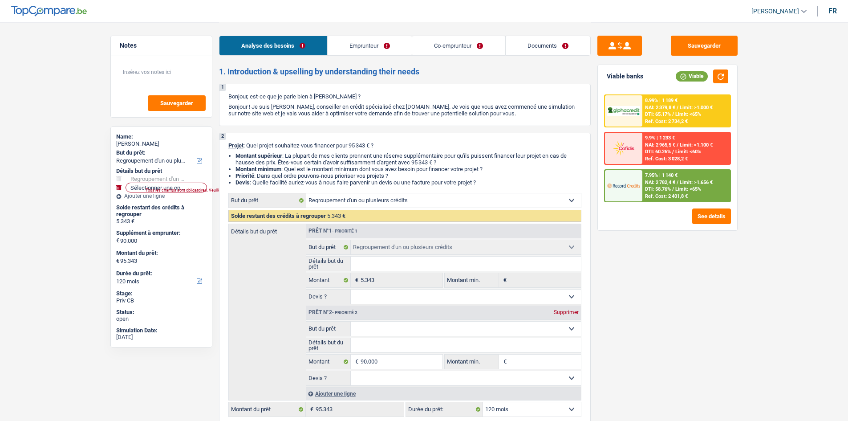
select select "refinancing"
select select "120"
select select "refinancing"
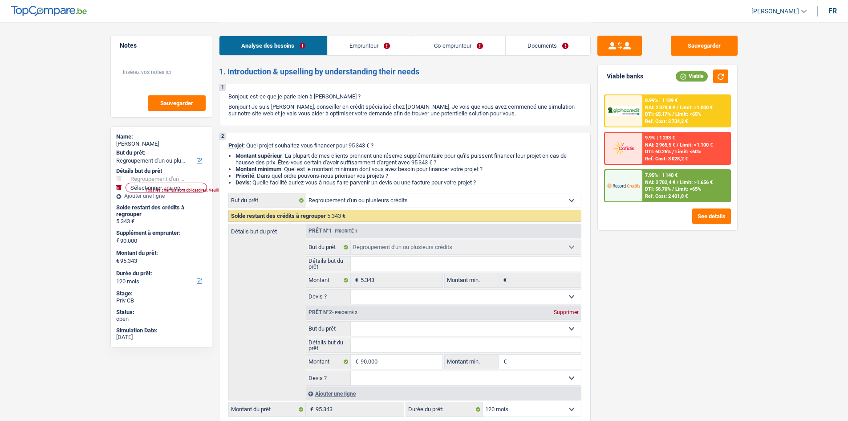
select select "120"
select select "publicEmployee"
select select "retired"
select select "netSalary"
select select "mealVouchers"
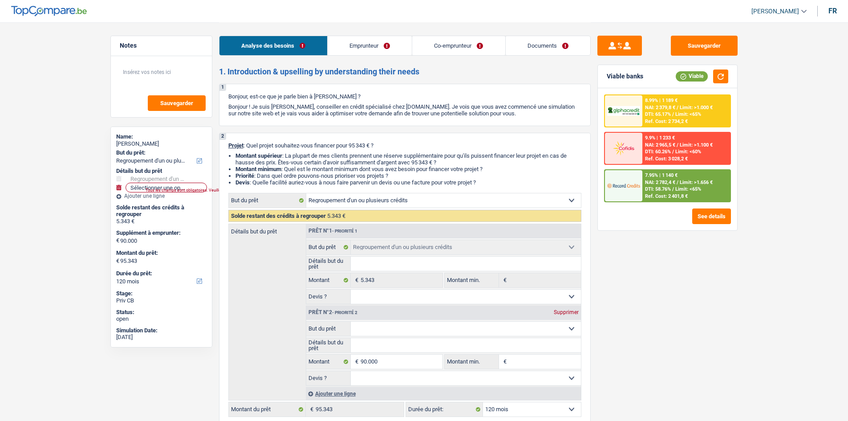
select select "familyAllowances"
select select "rentalIncome"
select select "pension"
select select "ownerWithMortgage"
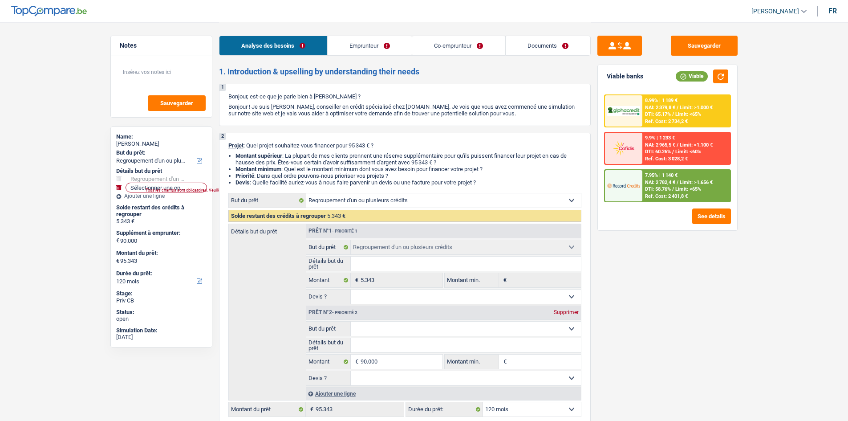
select select "mortgage"
select select "360"
select select "carLoan"
select select "60"
select select "renovationLoan"
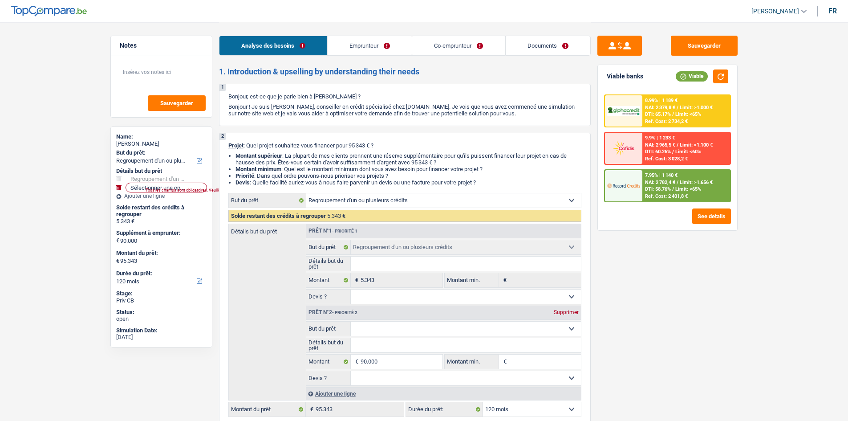
select select "120"
select select "renovationLoan"
select select "120"
select select "mortgage"
select select "240"
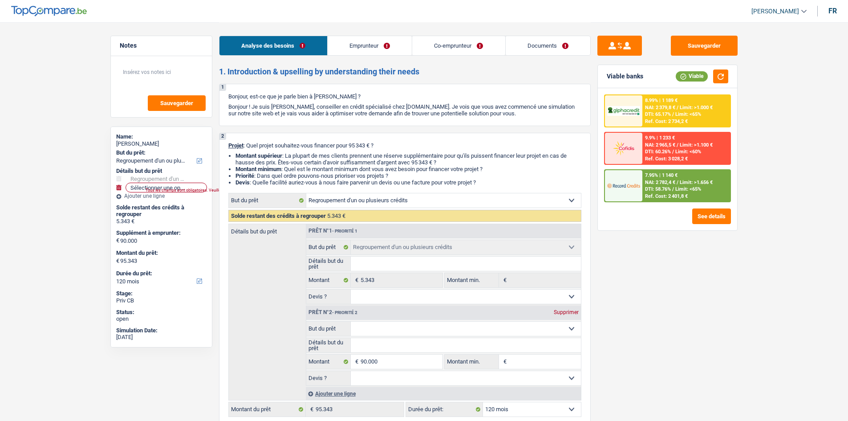
select select "refinancing"
select select "120"
click at [683, 282] on div "Sauvegarder Viable banks Viable 8.99% | 1 189 € NAI: 2 379,8 € / Limit: >1.000 …" at bounding box center [668, 221] width 154 height 371
click at [373, 45] on link "Emprunteur" at bounding box center [370, 45] width 84 height 19
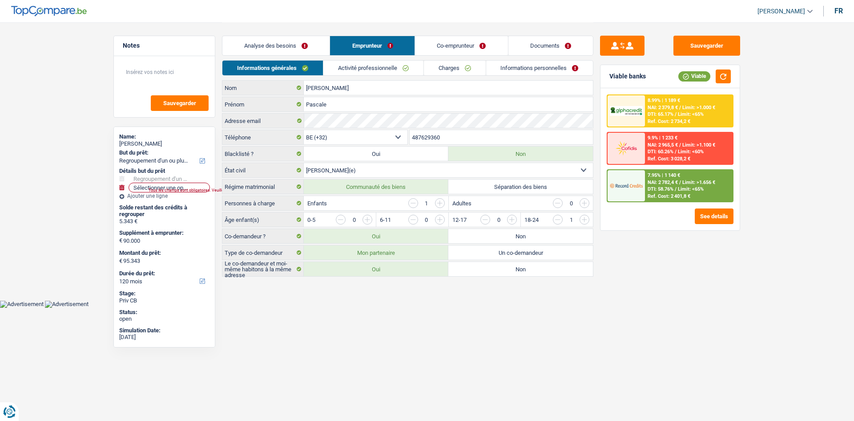
click at [467, 71] on link "Charges" at bounding box center [455, 68] width 62 height 15
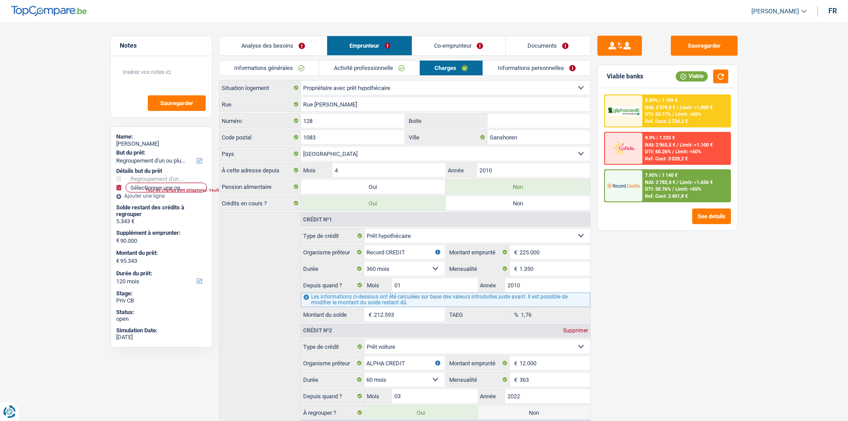
click at [674, 263] on div "Sauvegarder Viable banks Viable 8.99% | 1 189 € NAI: 2 379,8 € / Limit: >1.000 …" at bounding box center [668, 221] width 154 height 371
click at [250, 39] on link "Analyse des besoins" at bounding box center [272, 45] width 107 height 19
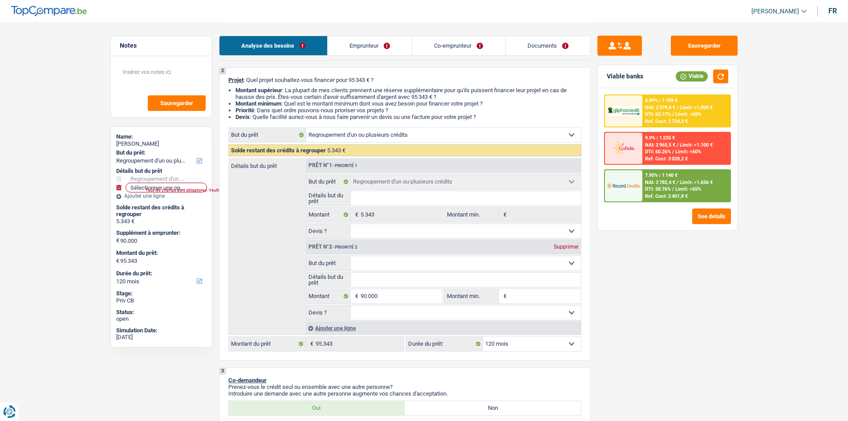
scroll to position [134, 0]
